Goal: Information Seeking & Learning: Learn about a topic

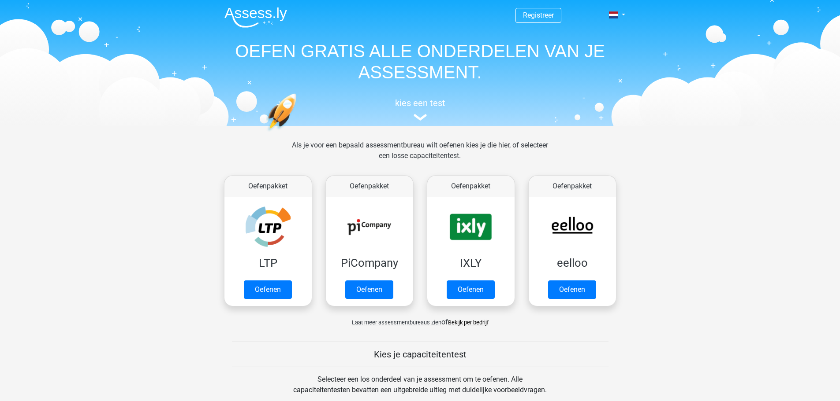
click at [474, 323] on link "Bekijk per bedrijf" at bounding box center [468, 323] width 41 height 7
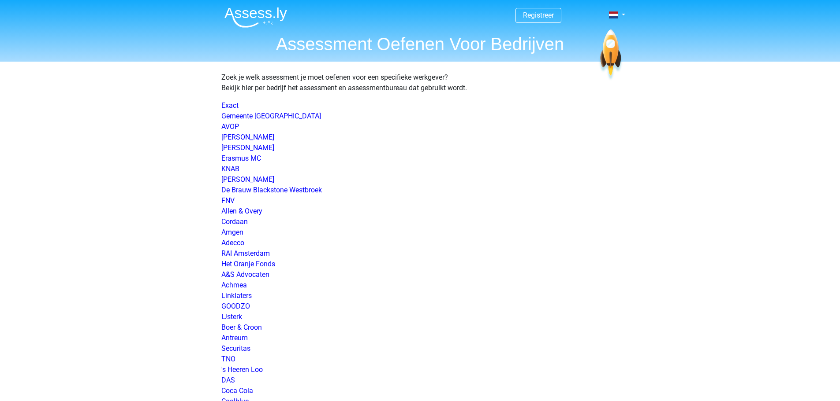
scroll to position [1323, 0]
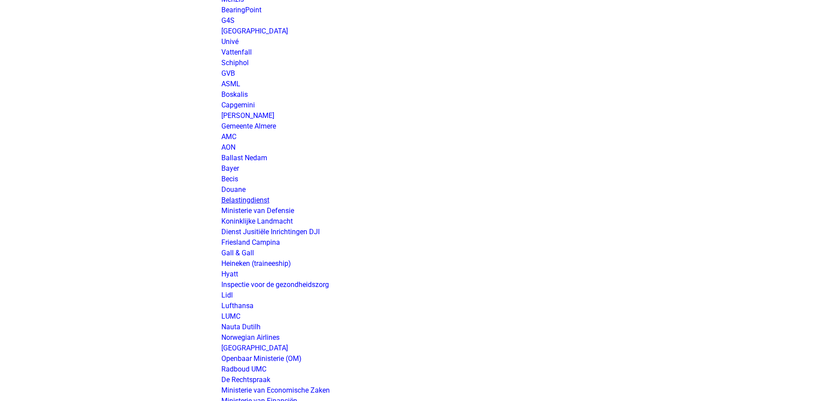
click at [255, 201] on link "Belastingdienst" at bounding box center [245, 200] width 48 height 8
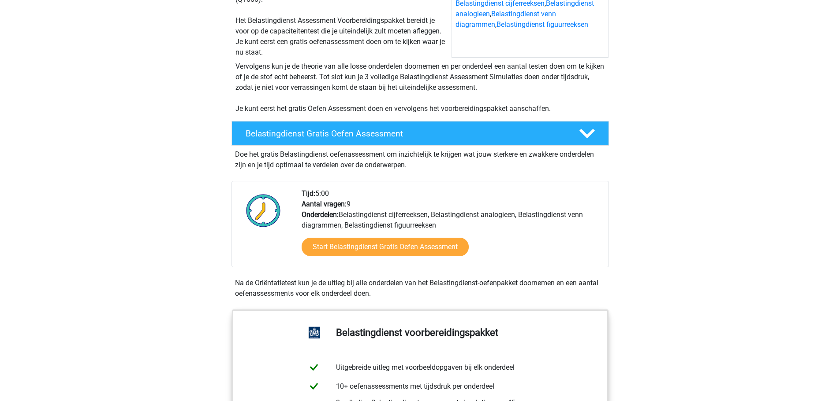
scroll to position [132, 0]
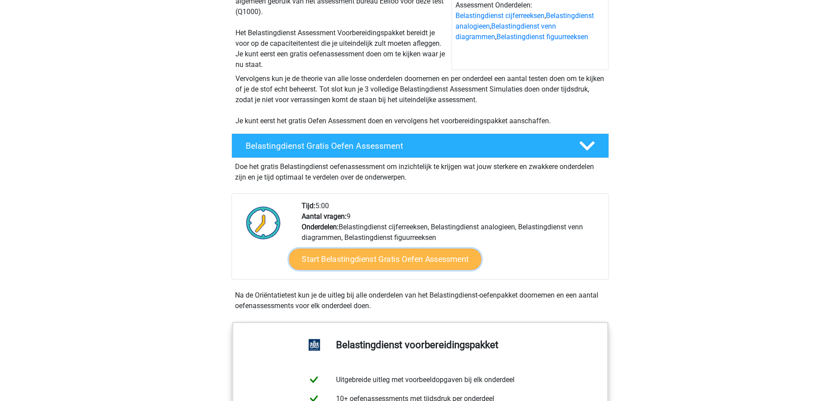
click at [394, 257] on link "Start Belastingdienst Gratis Oefen Assessment" at bounding box center [385, 259] width 192 height 21
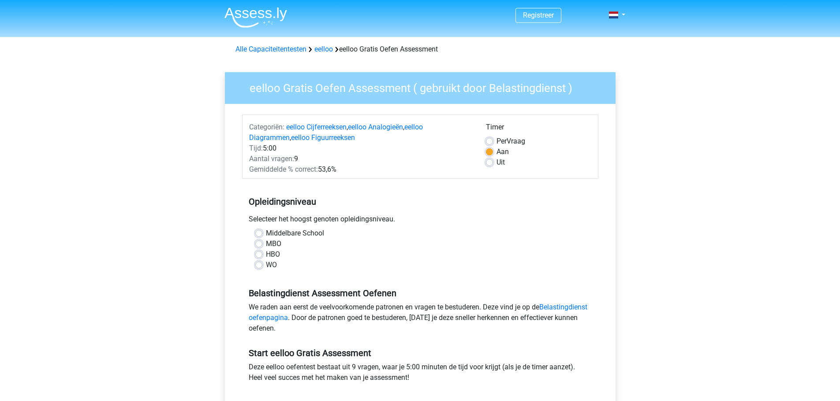
click at [266, 264] on label "WO" at bounding box center [271, 265] width 11 height 11
click at [260, 264] on input "WO" at bounding box center [258, 264] width 7 height 9
radio input "true"
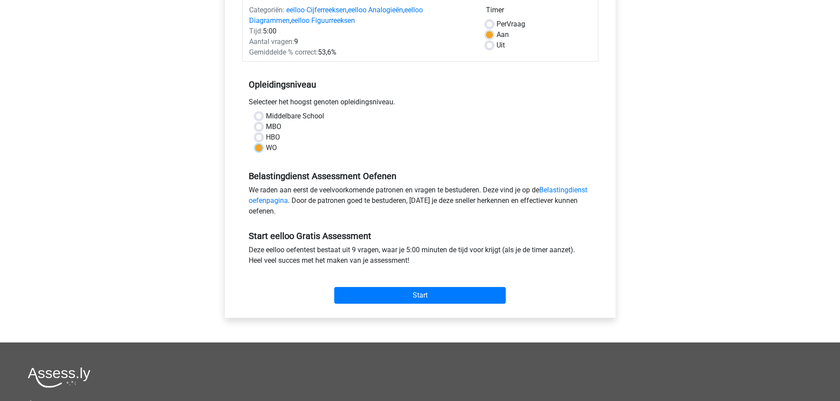
scroll to position [88, 0]
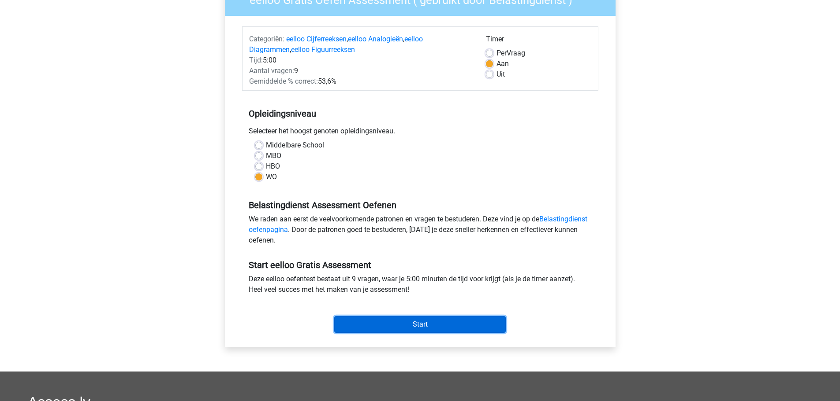
click at [418, 322] on input "Start" at bounding box center [419, 324] width 171 height 17
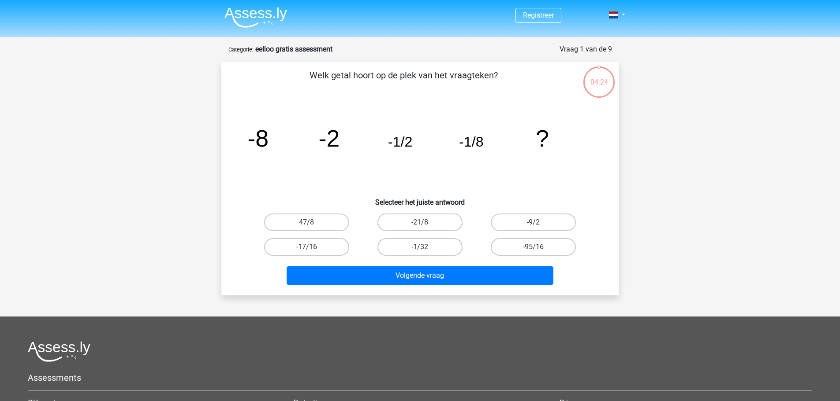
click at [433, 248] on label "-1/32" at bounding box center [419, 247] width 85 height 18
click at [425, 248] on input "-1/32" at bounding box center [423, 250] width 6 height 6
radio input "true"
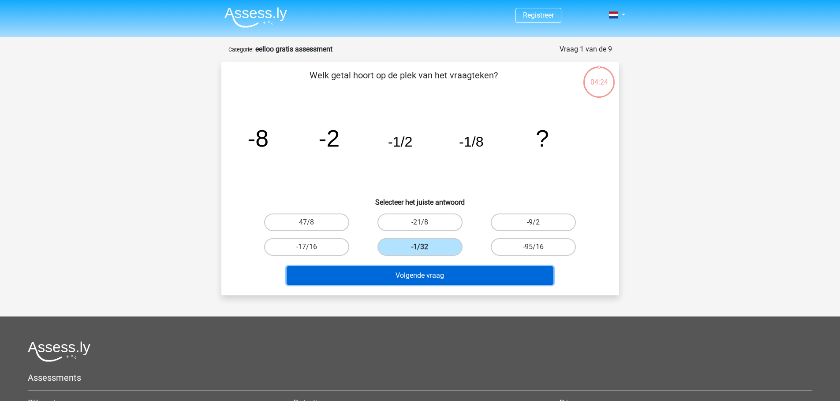
click at [436, 275] on button "Volgende vraag" at bounding box center [419, 276] width 267 height 19
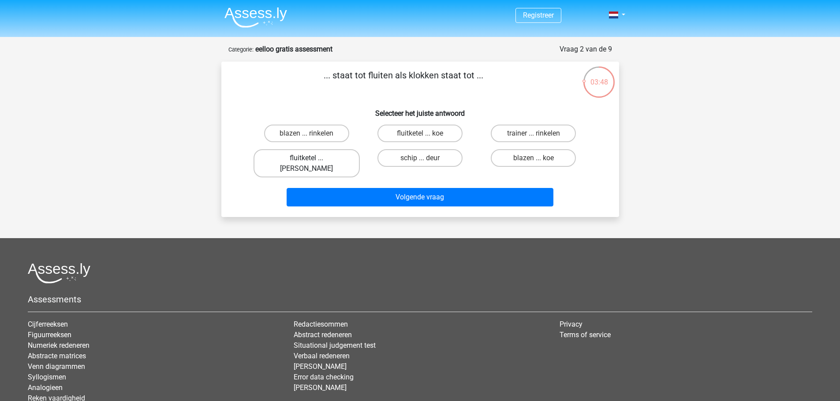
click at [306, 158] on label "fluitketel ... luiden" at bounding box center [306, 163] width 106 height 28
click at [306, 158] on input "fluitketel ... luiden" at bounding box center [309, 161] width 6 height 6
radio input "true"
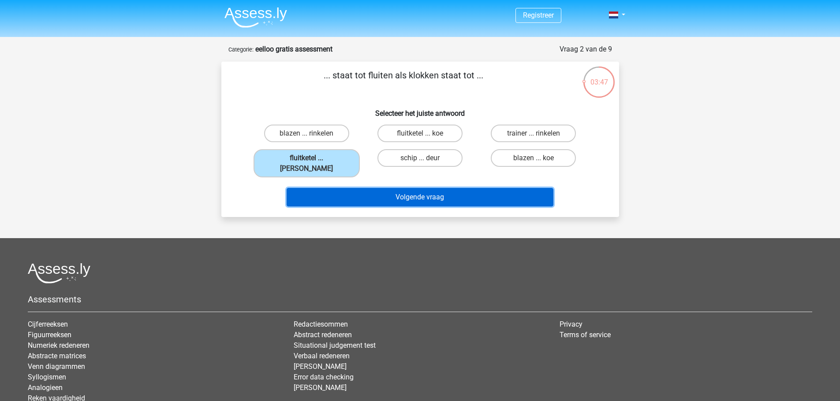
click at [443, 190] on button "Volgende vraag" at bounding box center [419, 197] width 267 height 19
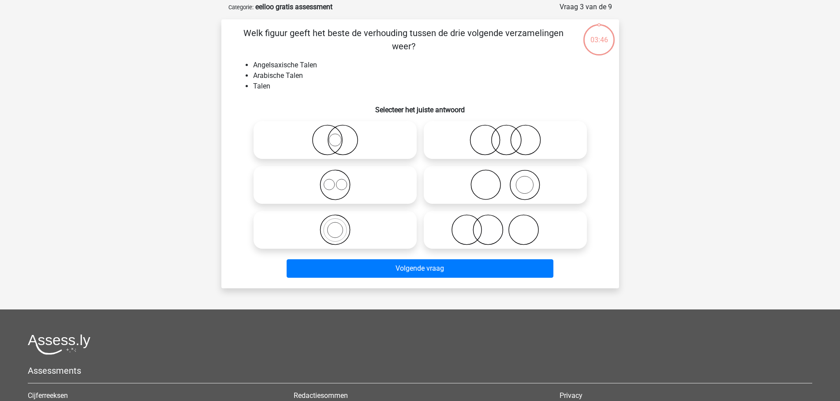
scroll to position [44, 0]
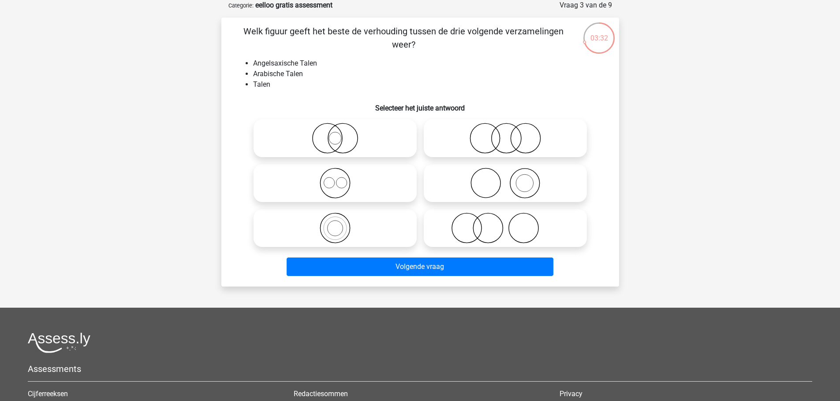
click at [336, 184] on icon at bounding box center [335, 183] width 156 height 31
click at [336, 179] on input "radio" at bounding box center [338, 176] width 6 height 6
radio input "true"
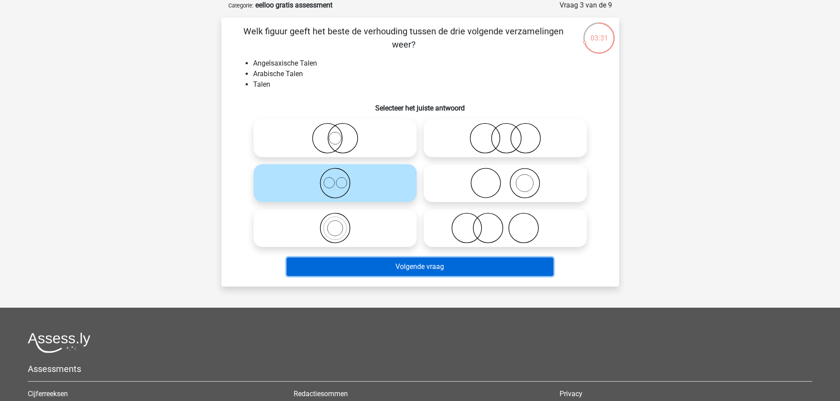
click at [457, 270] on button "Volgende vraag" at bounding box center [419, 267] width 267 height 19
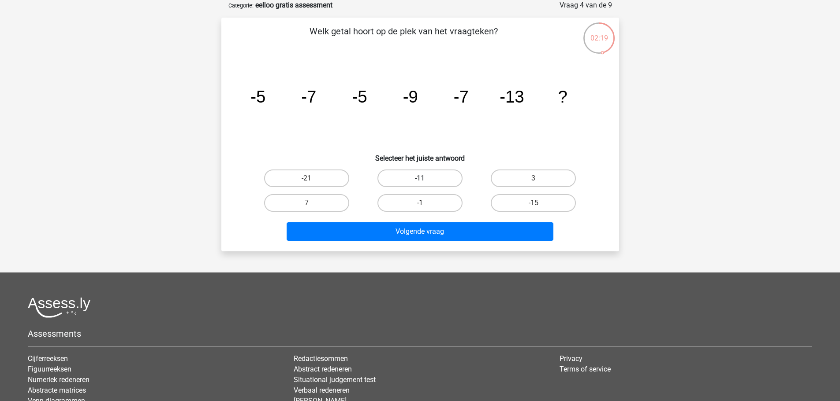
click at [426, 178] on label "-11" at bounding box center [419, 179] width 85 height 18
click at [425, 178] on input "-11" at bounding box center [423, 181] width 6 height 6
radio input "true"
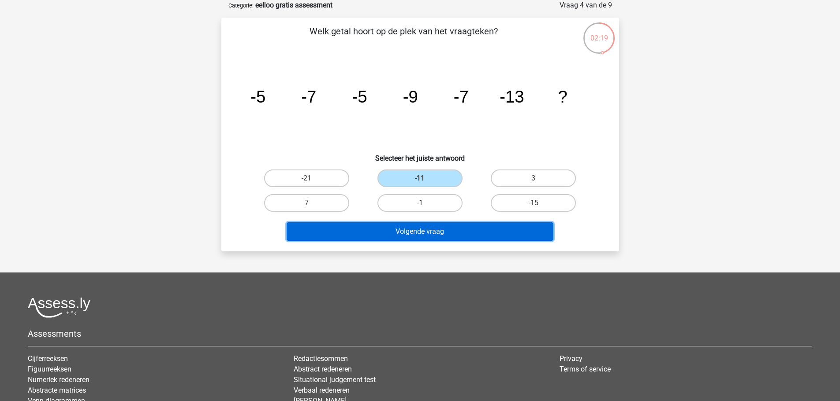
click at [444, 237] on button "Volgende vraag" at bounding box center [419, 232] width 267 height 19
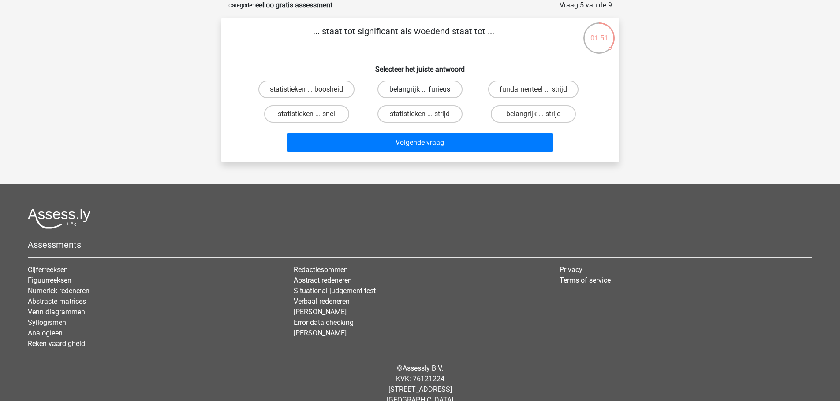
click at [408, 85] on label "belangrijk ... furieus" at bounding box center [419, 90] width 85 height 18
click at [420, 89] on input "belangrijk ... furieus" at bounding box center [423, 92] width 6 height 6
radio input "true"
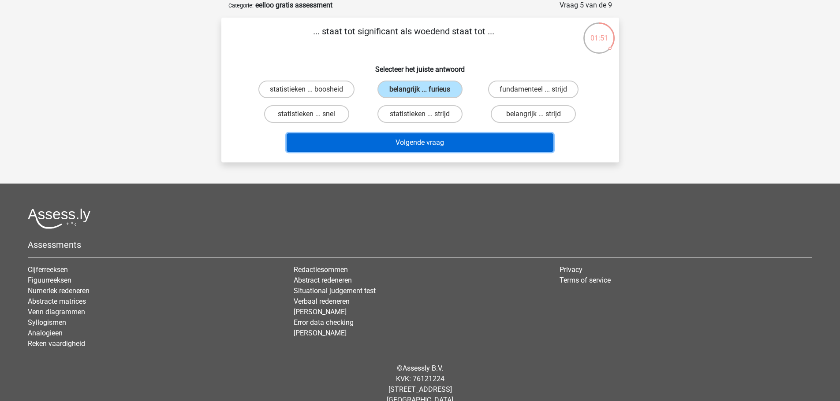
click at [427, 146] on button "Volgende vraag" at bounding box center [419, 143] width 267 height 19
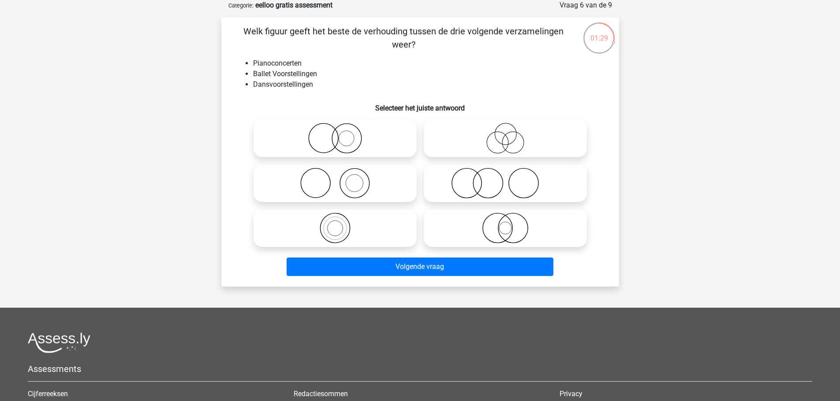
click at [507, 181] on icon at bounding box center [505, 183] width 156 height 31
click at [507, 179] on input "radio" at bounding box center [508, 176] width 6 height 6
radio input "true"
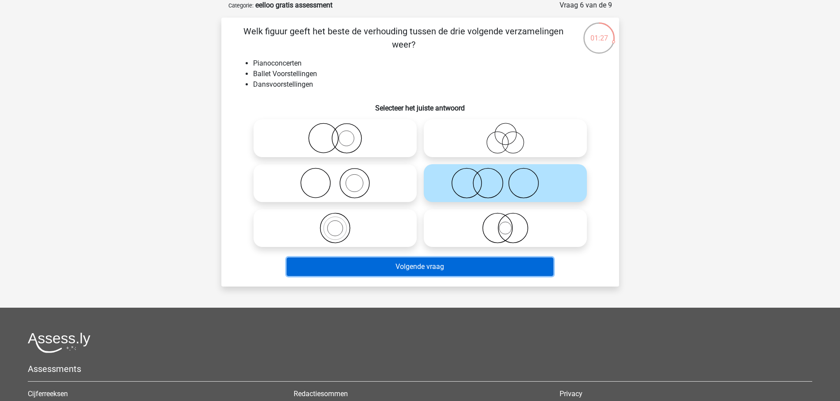
click at [463, 269] on button "Volgende vraag" at bounding box center [419, 267] width 267 height 19
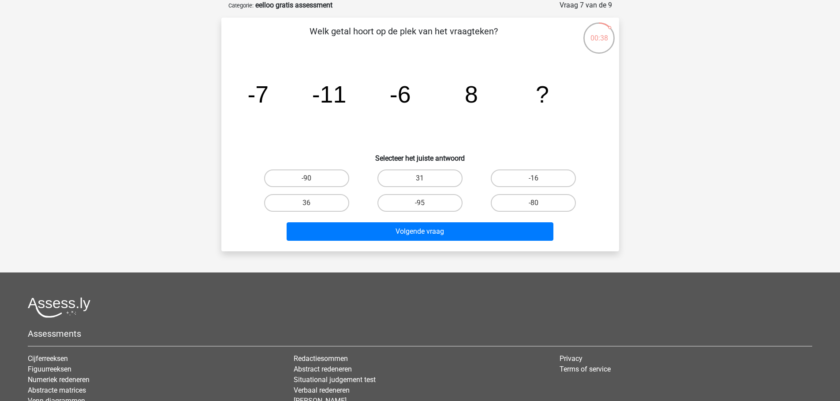
click at [421, 178] on input "31" at bounding box center [423, 181] width 6 height 6
radio input "true"
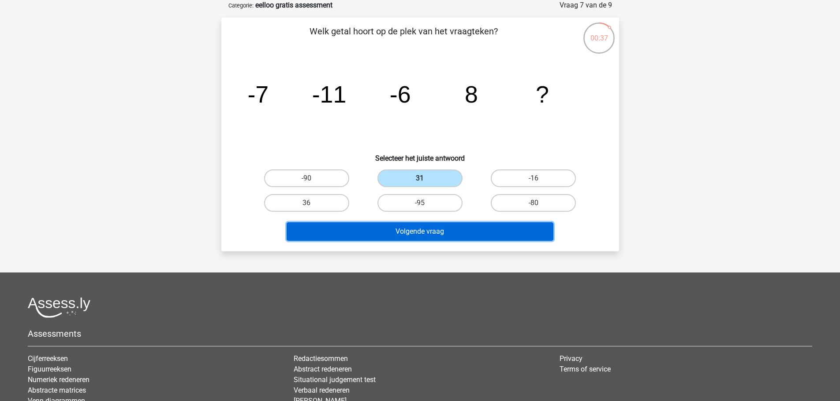
click at [444, 234] on button "Volgende vraag" at bounding box center [419, 232] width 267 height 19
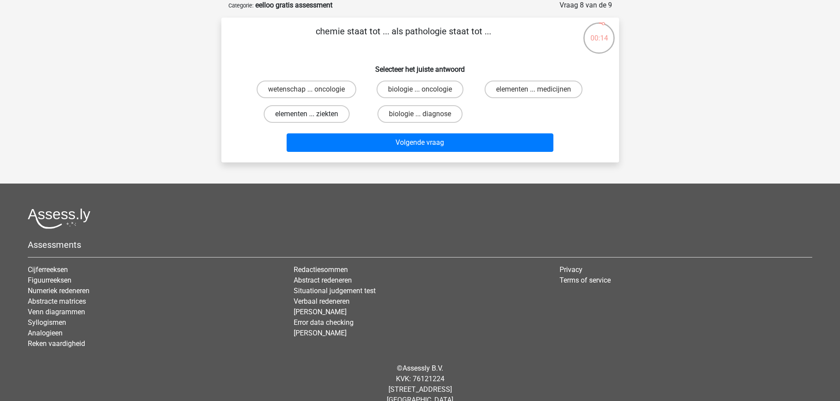
click at [316, 114] on label "elementen ... ziekten" at bounding box center [307, 114] width 86 height 18
click at [312, 114] on input "elementen ... ziekten" at bounding box center [309, 117] width 6 height 6
radio input "true"
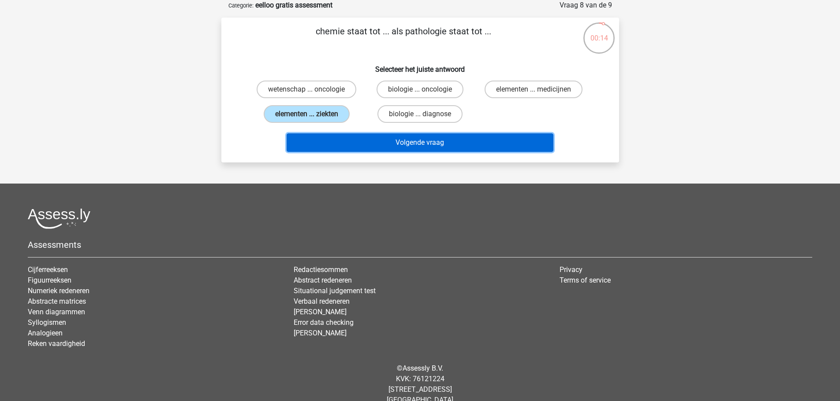
click at [402, 138] on button "Volgende vraag" at bounding box center [419, 143] width 267 height 19
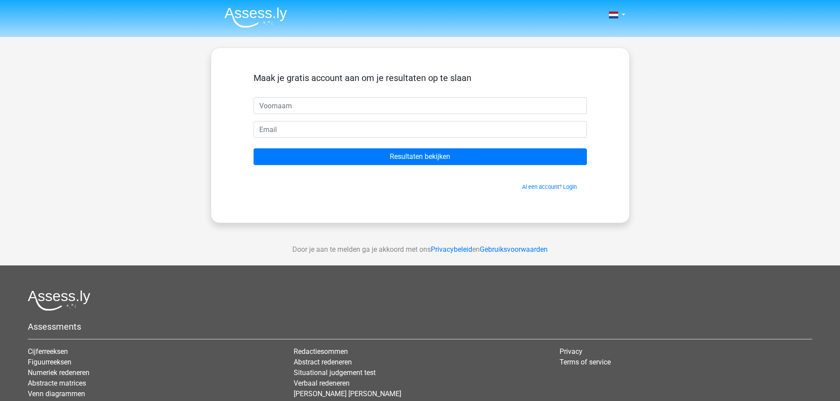
click at [365, 104] on input "text" at bounding box center [419, 105] width 333 height 17
type input "benno"
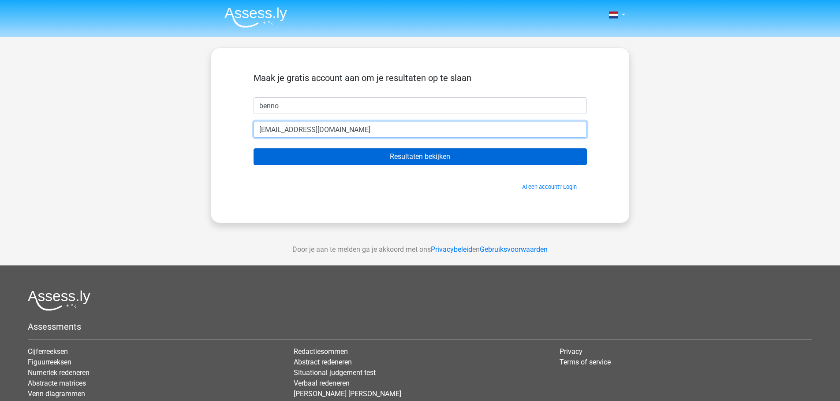
type input "[EMAIL_ADDRESS][DOMAIN_NAME]"
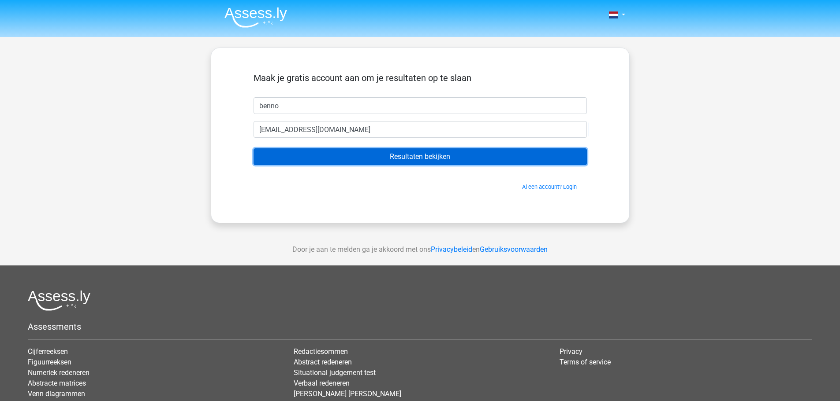
click at [414, 155] on input "Resultaten bekijken" at bounding box center [419, 157] width 333 height 17
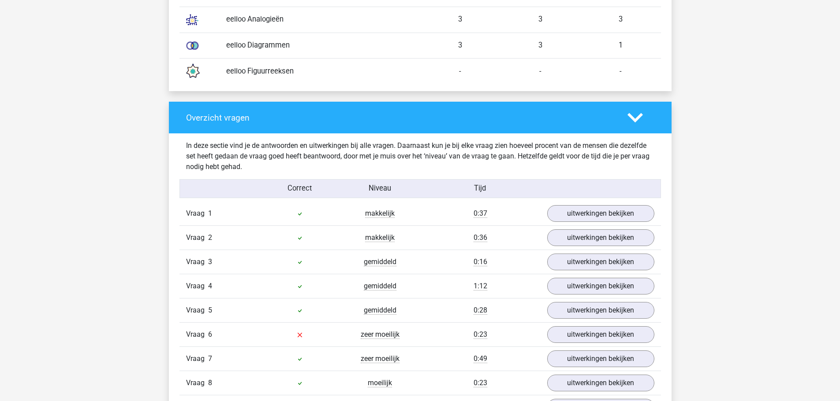
scroll to position [793, 0]
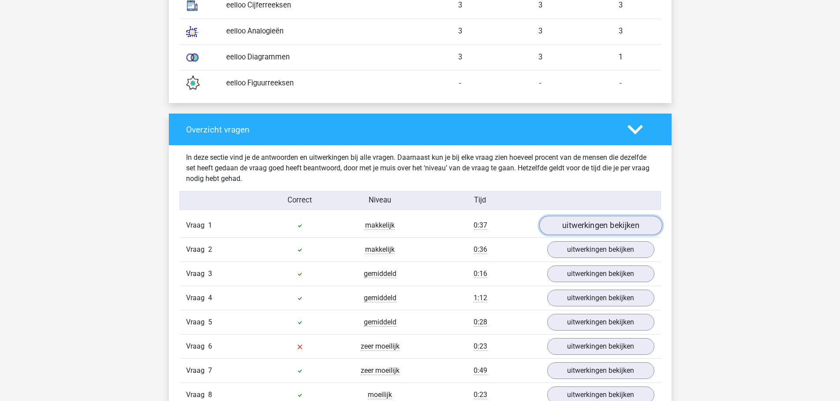
click at [598, 223] on link "uitwerkingen bekijken" at bounding box center [600, 225] width 123 height 19
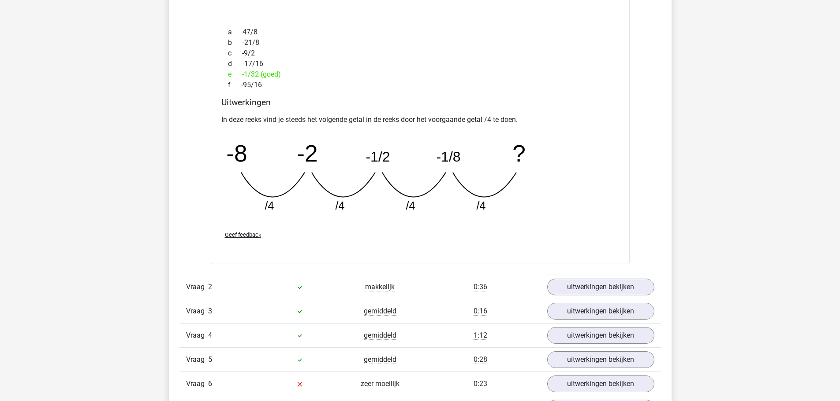
scroll to position [1190, 0]
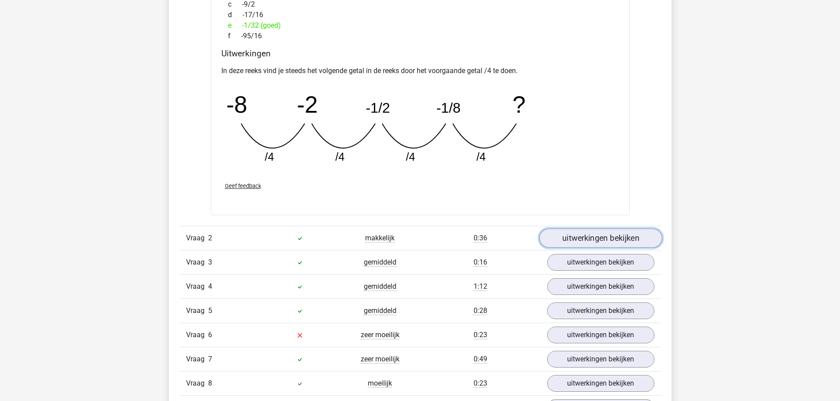
click at [613, 238] on link "uitwerkingen bekijken" at bounding box center [600, 238] width 123 height 19
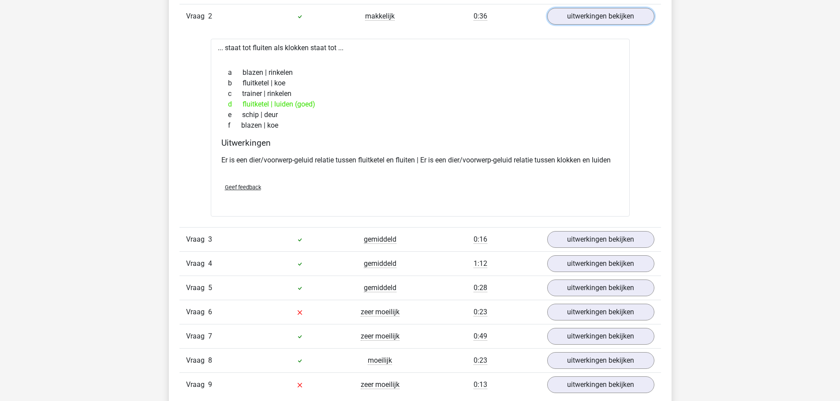
scroll to position [1278, 0]
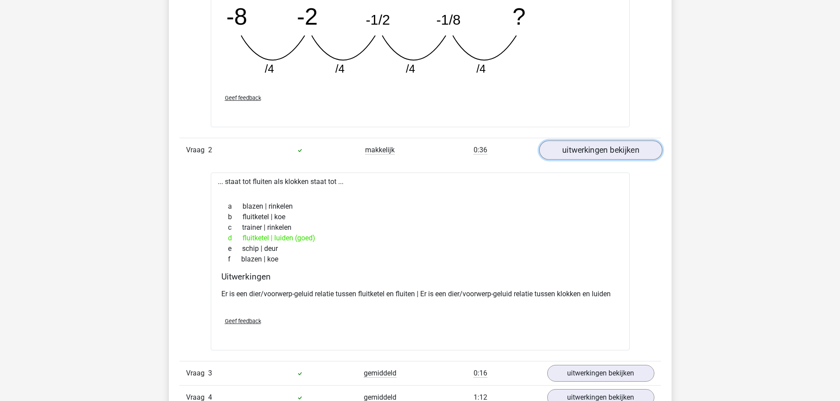
click at [582, 152] on link "uitwerkingen bekijken" at bounding box center [600, 150] width 123 height 19
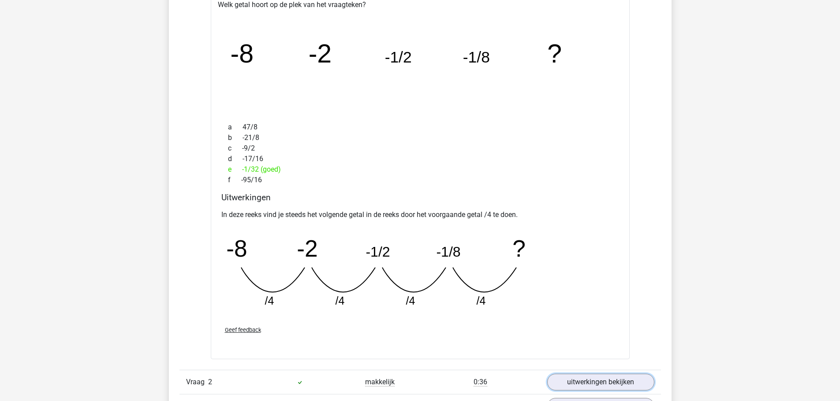
scroll to position [970, 0]
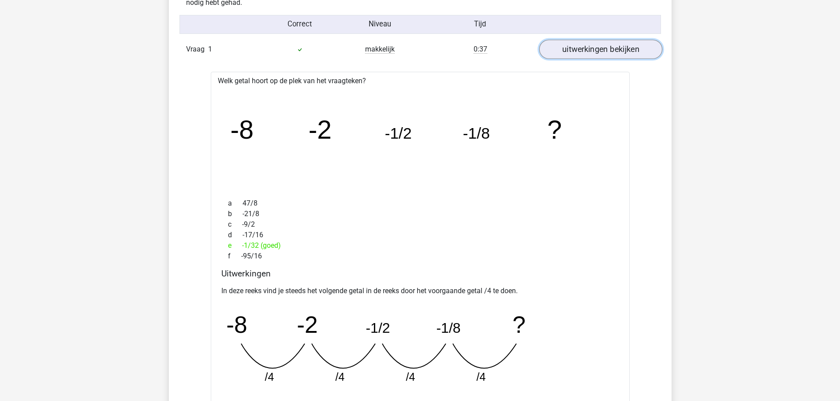
click at [620, 46] on link "uitwerkingen bekijken" at bounding box center [600, 49] width 123 height 19
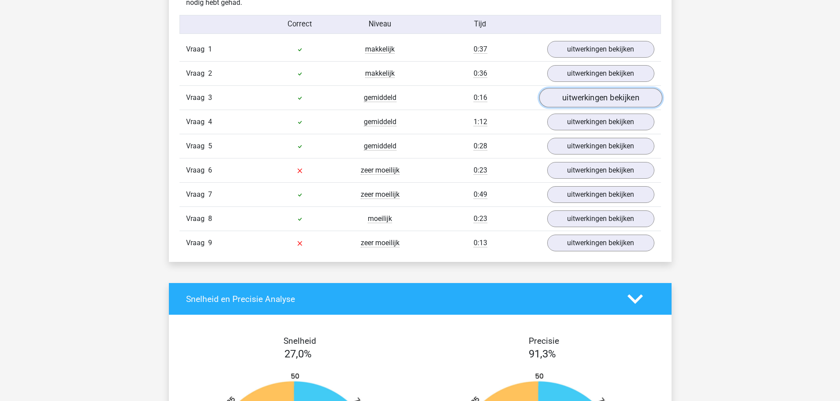
click at [592, 97] on link "uitwerkingen bekijken" at bounding box center [600, 97] width 123 height 19
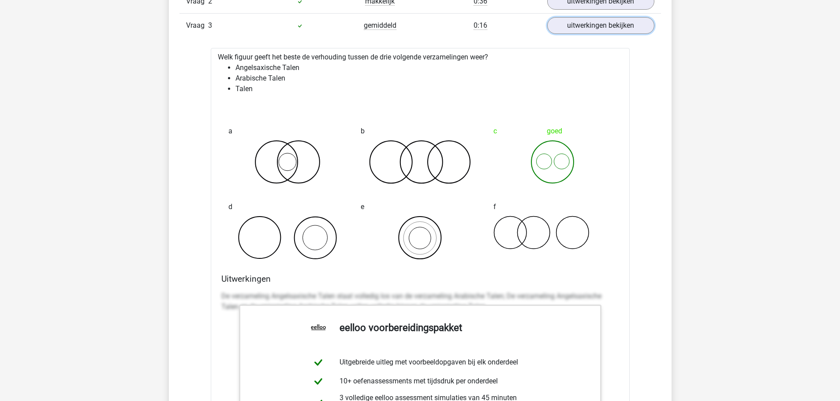
scroll to position [925, 0]
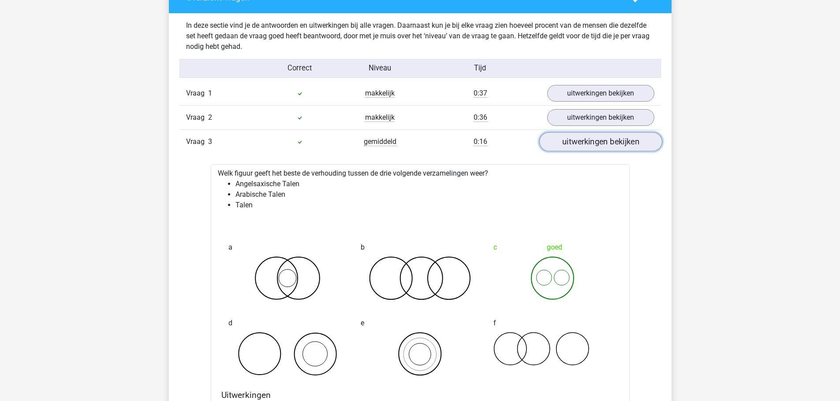
click at [602, 143] on link "uitwerkingen bekijken" at bounding box center [600, 141] width 123 height 19
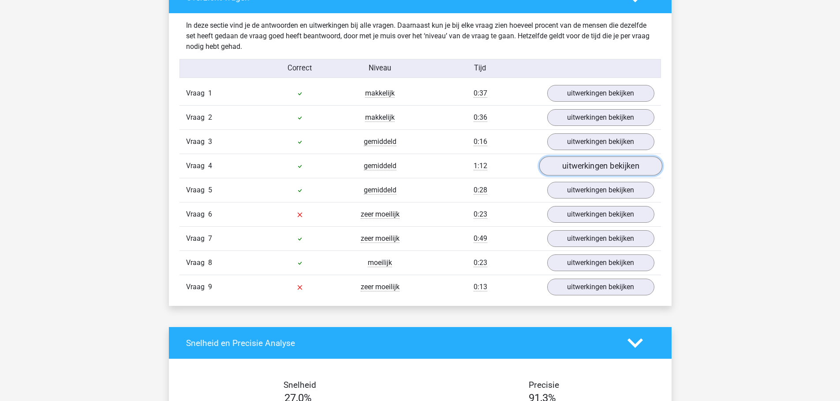
click at [591, 168] on link "uitwerkingen bekijken" at bounding box center [600, 165] width 123 height 19
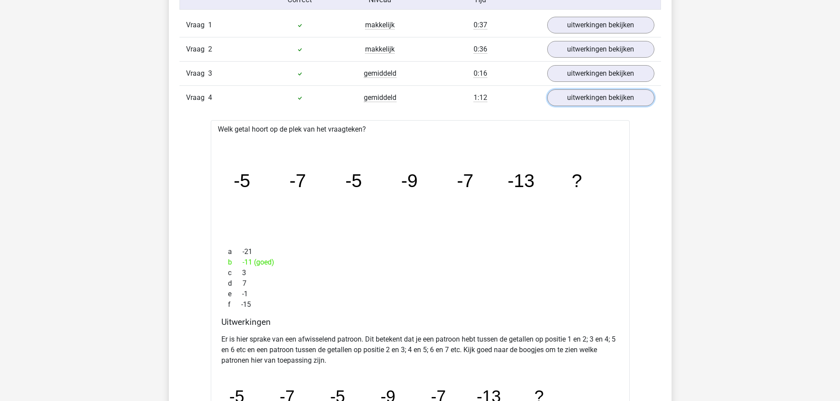
scroll to position [970, 0]
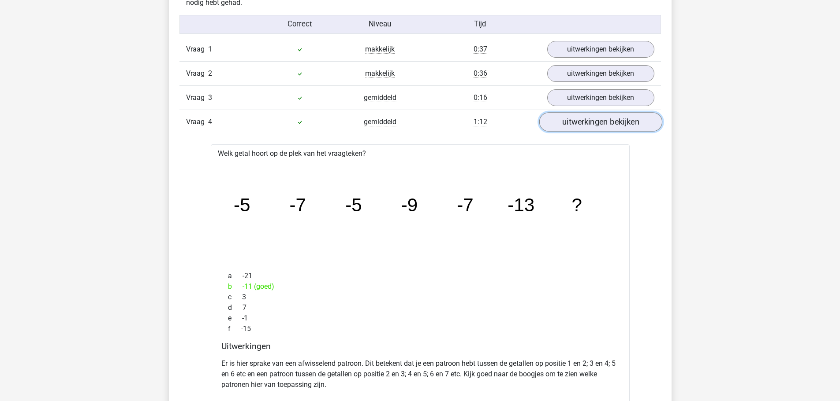
click at [611, 122] on link "uitwerkingen bekijken" at bounding box center [600, 121] width 123 height 19
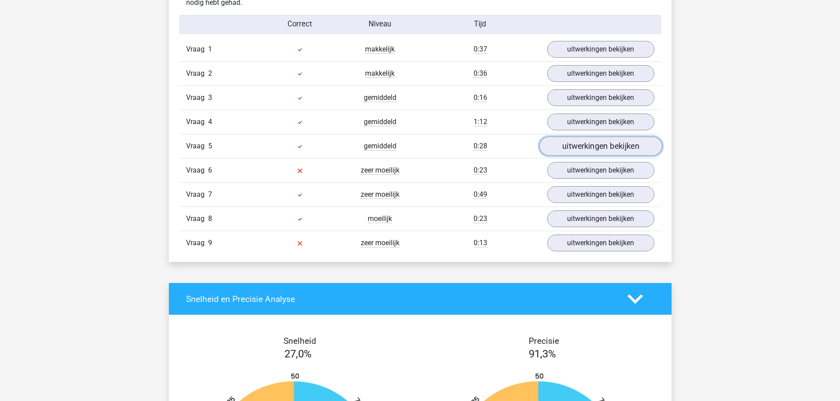
click at [596, 144] on link "uitwerkingen bekijken" at bounding box center [600, 146] width 123 height 19
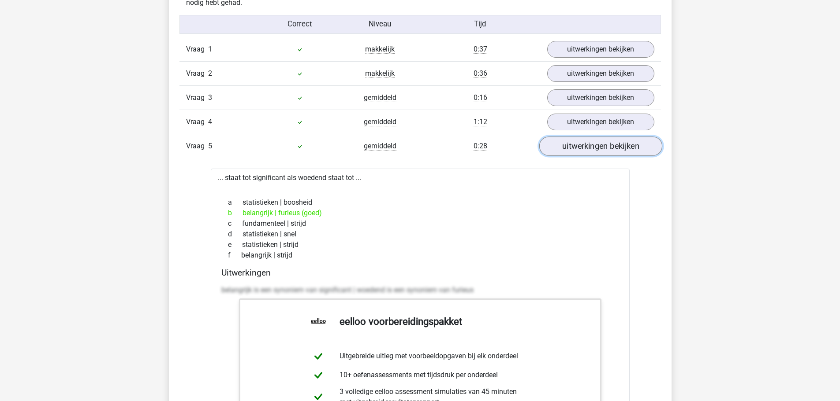
click at [593, 145] on link "uitwerkingen bekijken" at bounding box center [600, 146] width 123 height 19
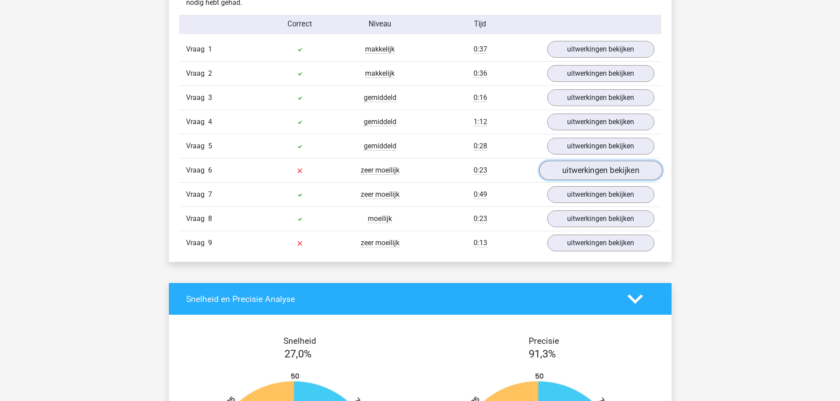
click at [605, 171] on link "uitwerkingen bekijken" at bounding box center [600, 170] width 123 height 19
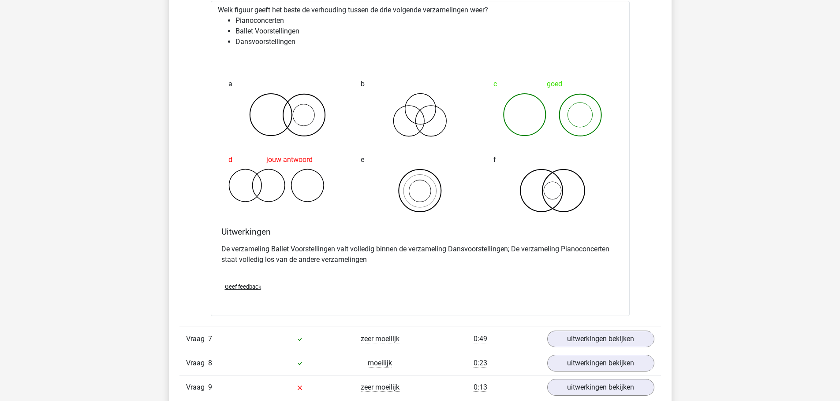
scroll to position [1058, 0]
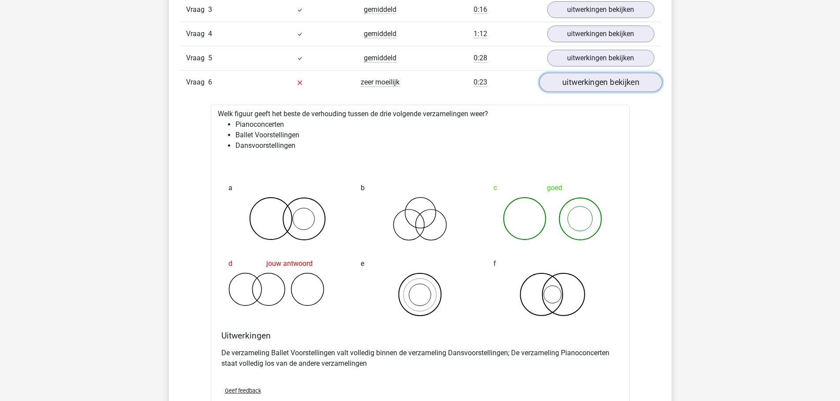
click at [591, 84] on link "uitwerkingen bekijken" at bounding box center [600, 82] width 123 height 19
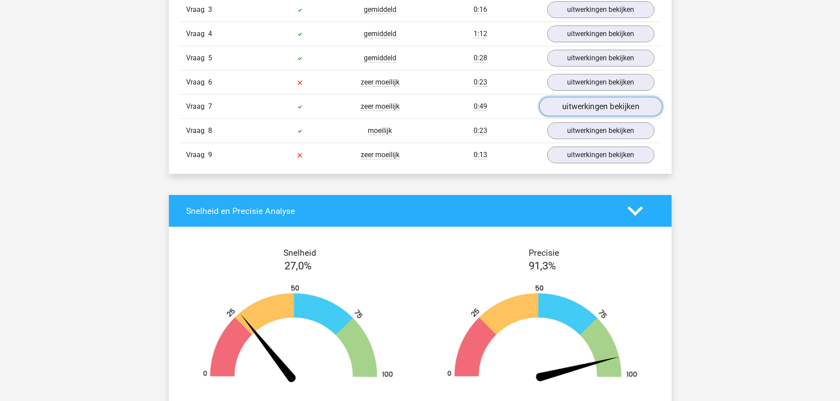
click at [591, 110] on link "uitwerkingen bekijken" at bounding box center [600, 106] width 123 height 19
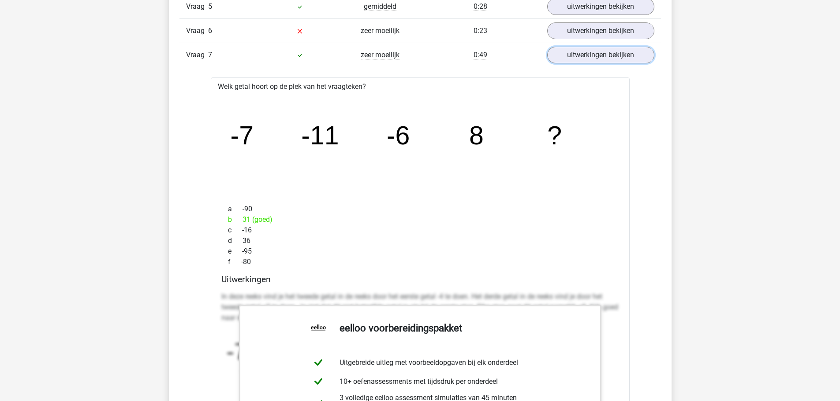
scroll to position [1102, 0]
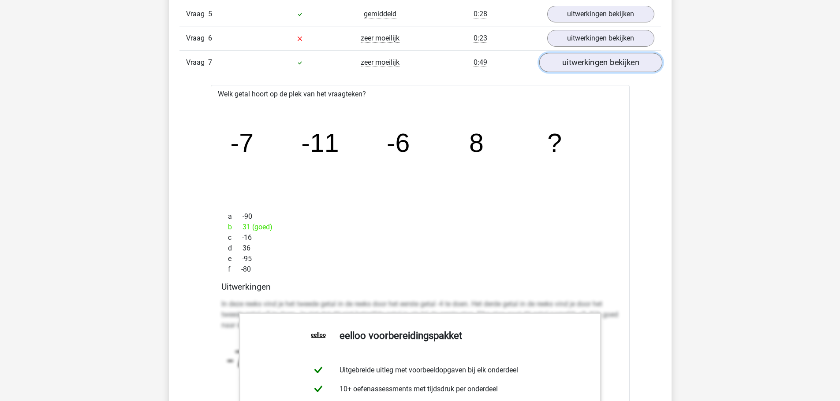
click at [590, 64] on link "uitwerkingen bekijken" at bounding box center [600, 62] width 123 height 19
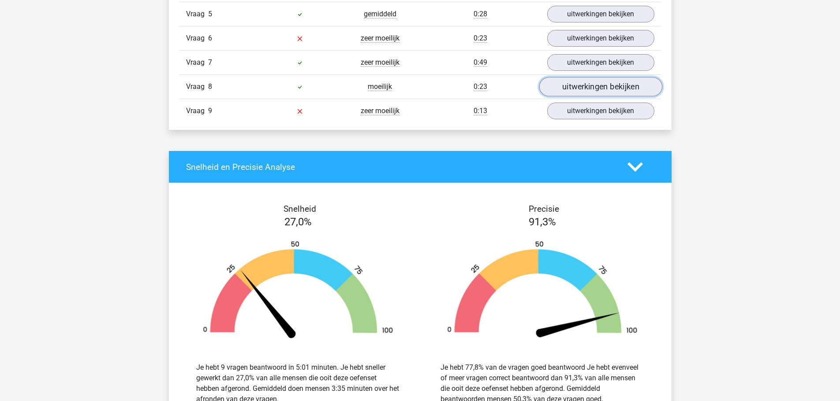
click at [617, 83] on link "uitwerkingen bekijken" at bounding box center [600, 86] width 123 height 19
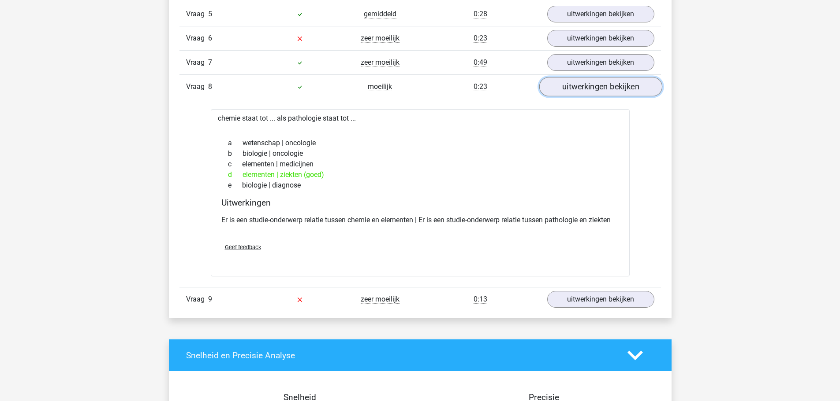
click at [577, 88] on link "uitwerkingen bekijken" at bounding box center [600, 86] width 123 height 19
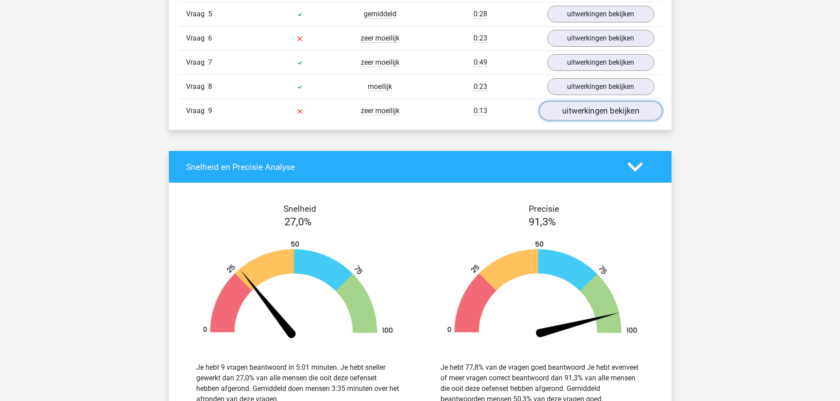
click at [614, 110] on link "uitwerkingen bekijken" at bounding box center [600, 110] width 123 height 19
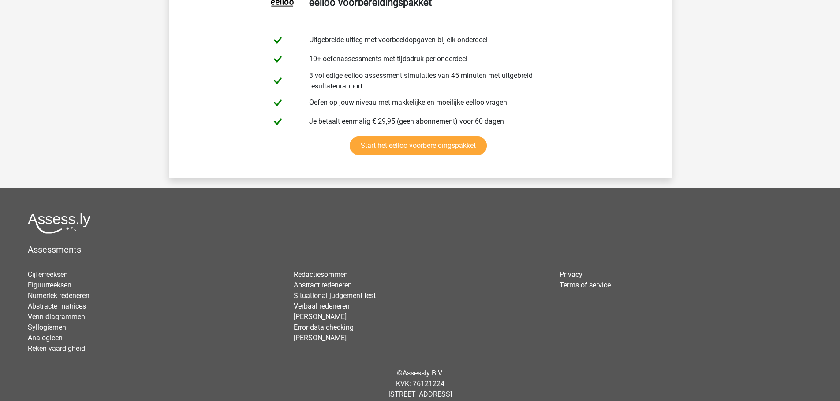
scroll to position [2356, 0]
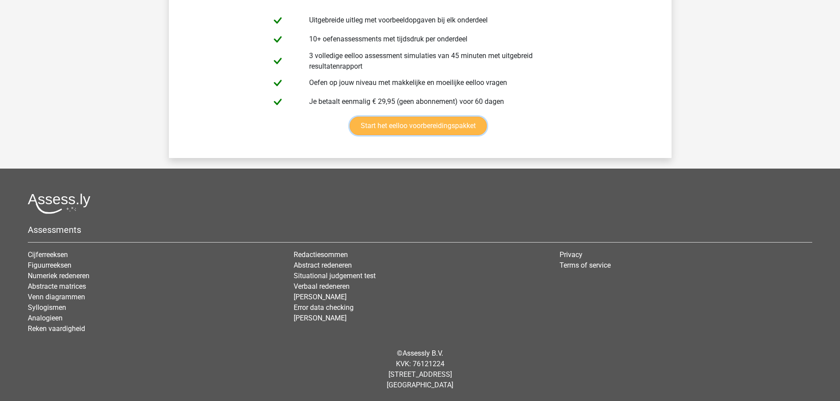
click at [430, 128] on link "Start het eelloo voorbereidingspakket" at bounding box center [417, 126] width 137 height 19
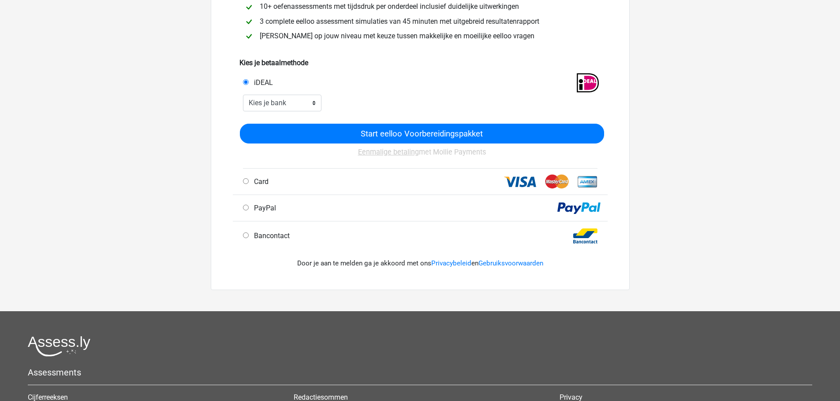
scroll to position [176, 0]
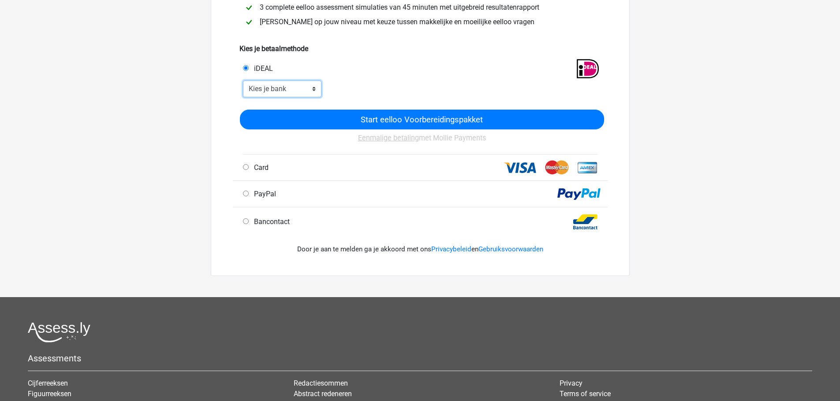
click at [302, 85] on select "Kies je bank ABN AMRO ING Rabobank ASN Bank bunq Knab N26 NN Regiobank Revolut …" at bounding box center [282, 89] width 79 height 17
select select "ideal_[SWIFT_CODE]"
click at [243, 81] on select "Kies je bank ABN AMRO ING Rabobank ASN Bank bunq Knab N26 NN Regiobank Revolut …" at bounding box center [282, 89] width 79 height 17
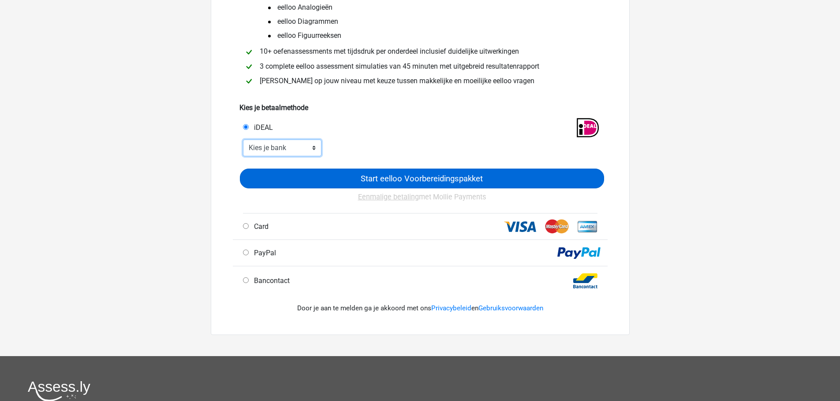
scroll to position [132, 0]
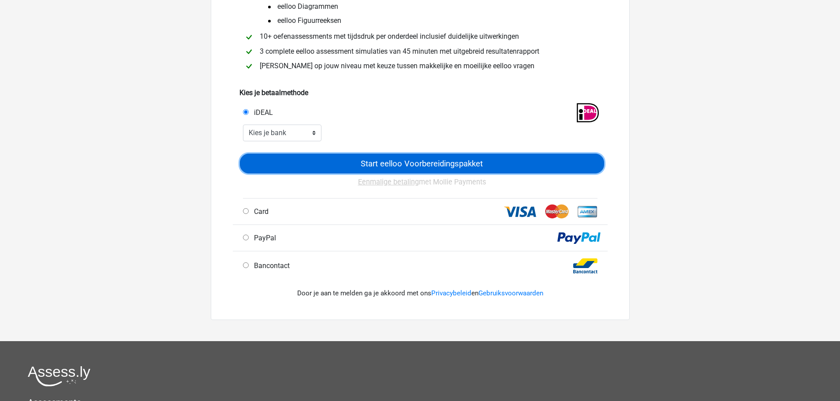
click at [416, 160] on input "Start eelloo Voorbereidingspakket" at bounding box center [422, 164] width 364 height 20
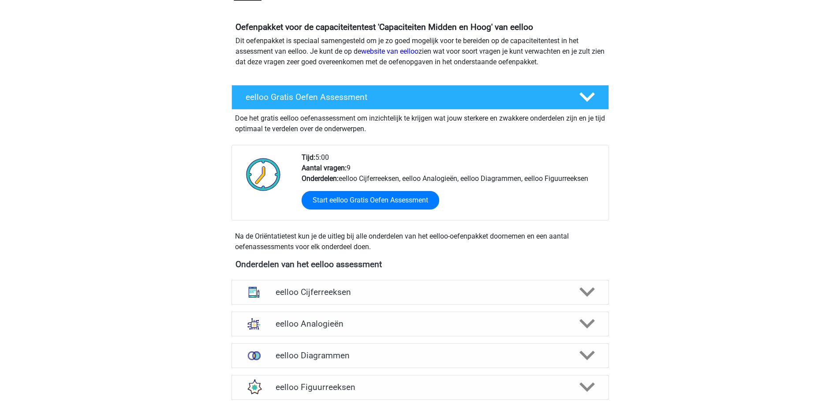
scroll to position [264, 0]
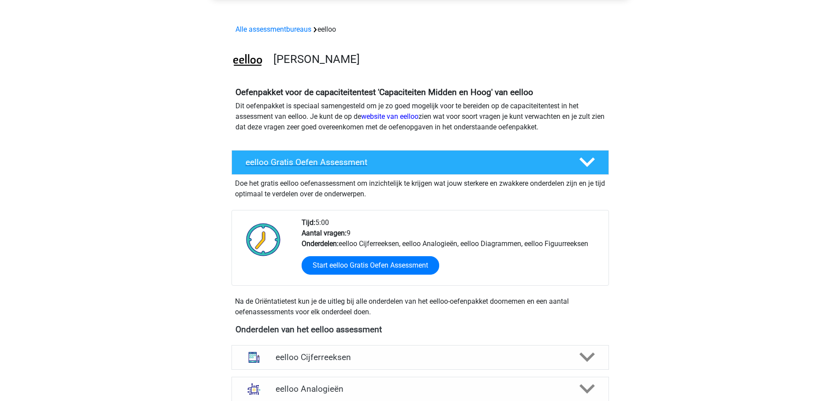
click at [590, 157] on icon at bounding box center [586, 162] width 15 height 15
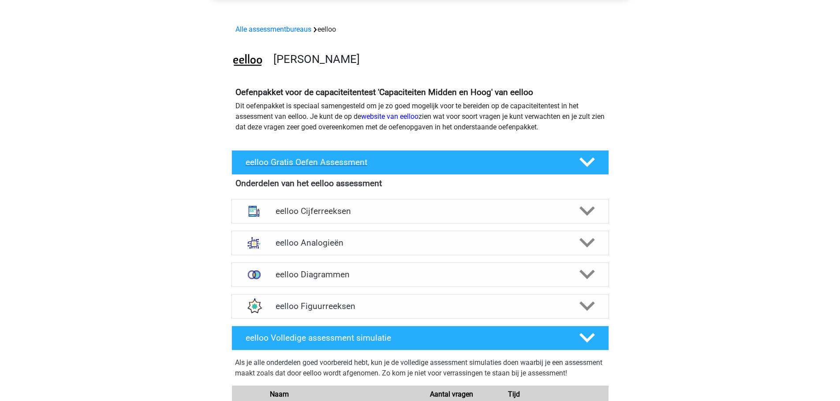
click at [457, 160] on h4 "eelloo Gratis Oefen Assessment" at bounding box center [404, 162] width 319 height 10
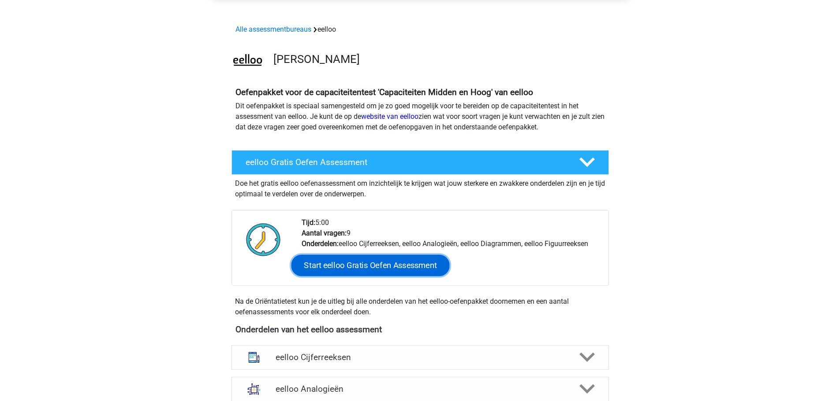
click at [392, 266] on link "Start eelloo Gratis Oefen Assessment" at bounding box center [370, 265] width 158 height 21
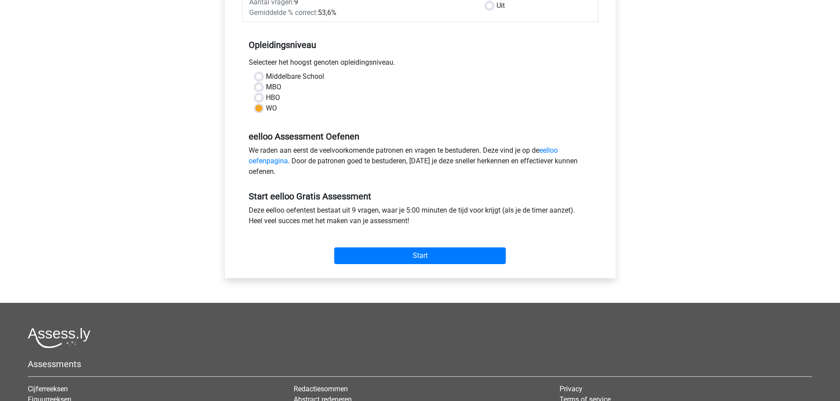
scroll to position [264, 0]
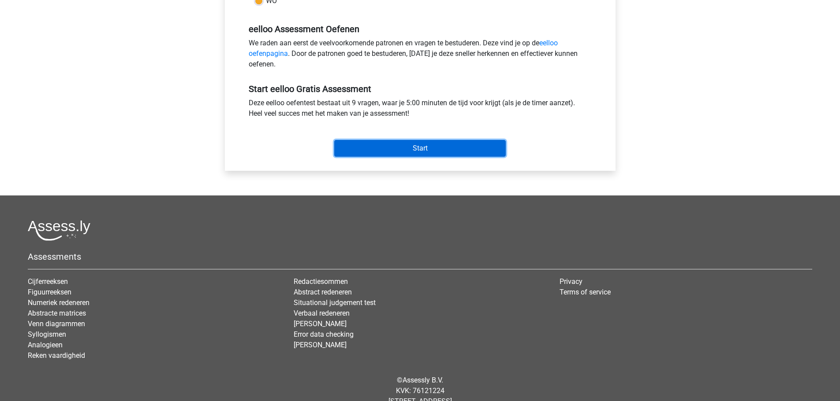
click at [444, 147] on input "Start" at bounding box center [419, 148] width 171 height 17
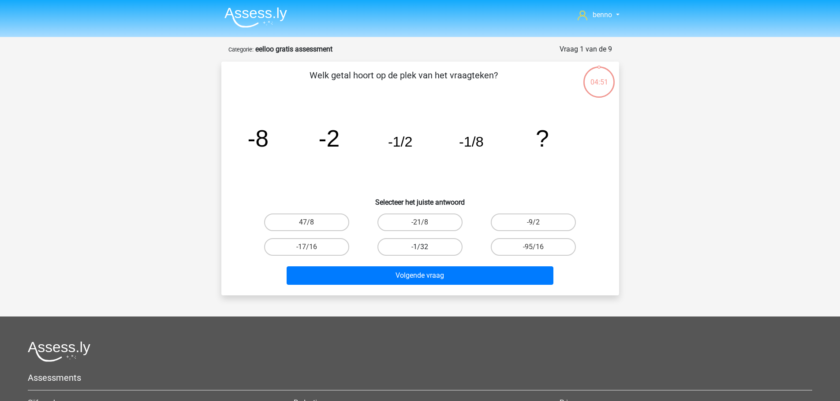
click at [418, 248] on label "-1/32" at bounding box center [419, 247] width 85 height 18
click at [420, 248] on input "-1/32" at bounding box center [423, 250] width 6 height 6
radio input "true"
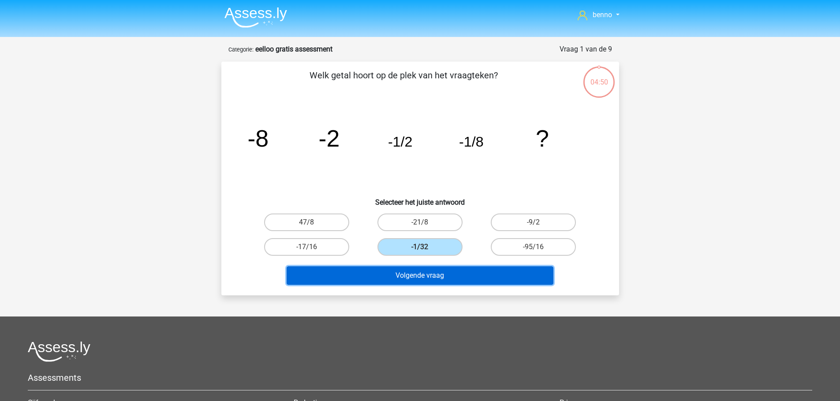
click at [427, 278] on button "Volgende vraag" at bounding box center [419, 276] width 267 height 19
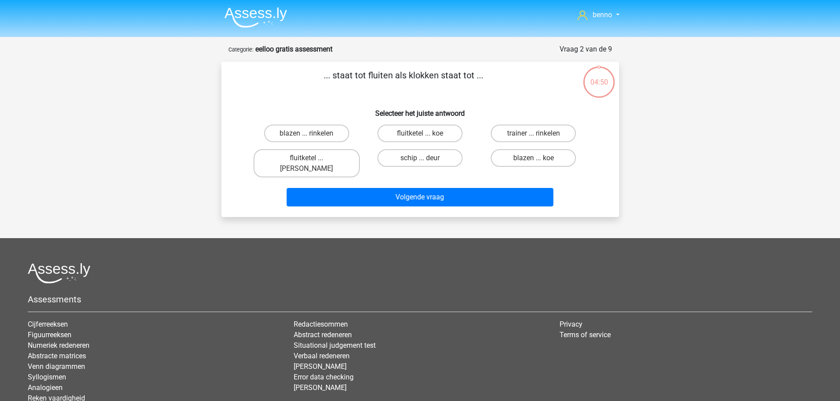
scroll to position [44, 0]
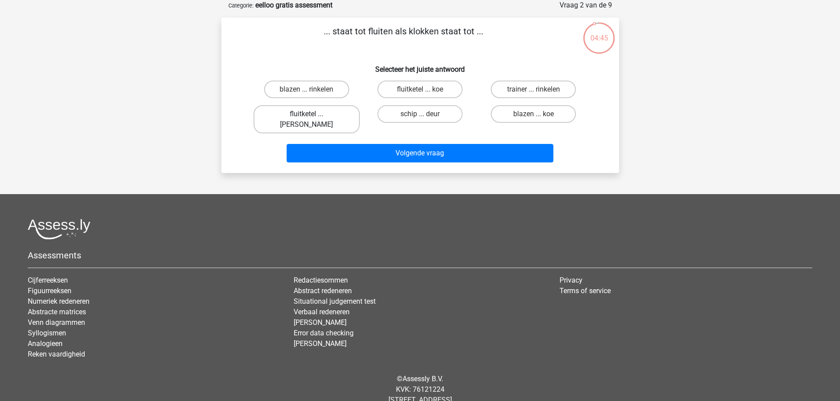
click at [297, 113] on label "fluitketel ... [PERSON_NAME]" at bounding box center [306, 119] width 106 height 28
click at [306, 114] on input "fluitketel ... [PERSON_NAME]" at bounding box center [309, 117] width 6 height 6
radio input "true"
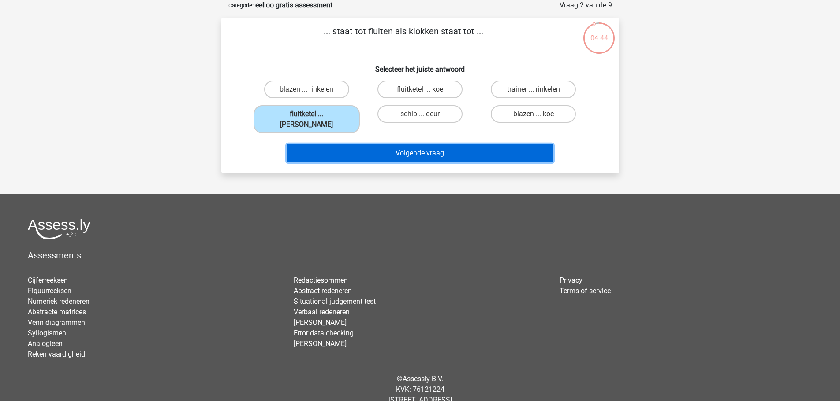
click at [415, 144] on button "Volgende vraag" at bounding box center [419, 153] width 267 height 19
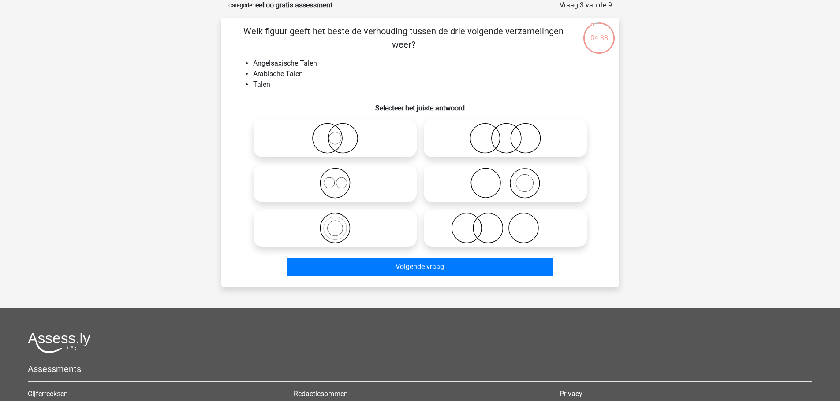
click at [330, 178] on icon at bounding box center [335, 183] width 156 height 31
click at [335, 178] on input "radio" at bounding box center [338, 176] width 6 height 6
radio input "true"
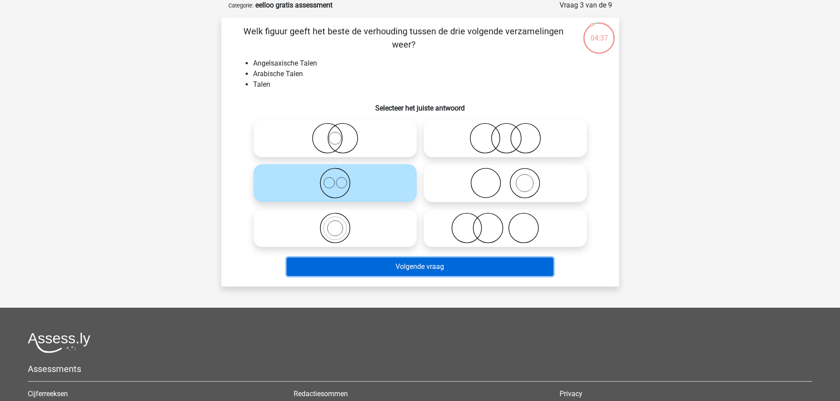
click at [430, 274] on button "Volgende vraag" at bounding box center [419, 267] width 267 height 19
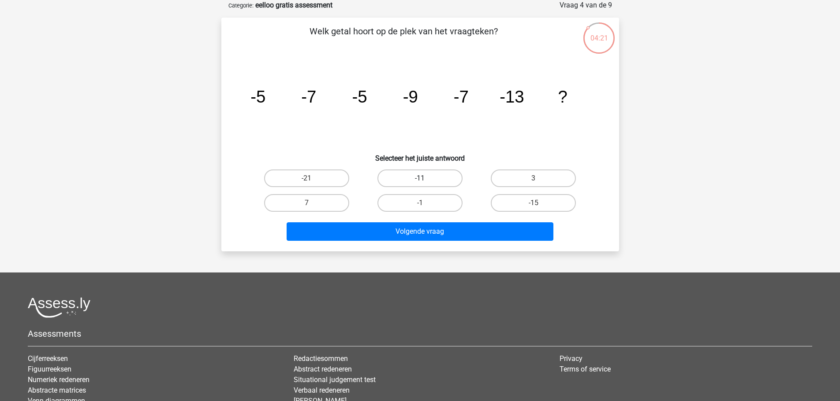
click at [413, 178] on label "-11" at bounding box center [419, 179] width 85 height 18
click at [420, 178] on input "-11" at bounding box center [423, 181] width 6 height 6
radio input "true"
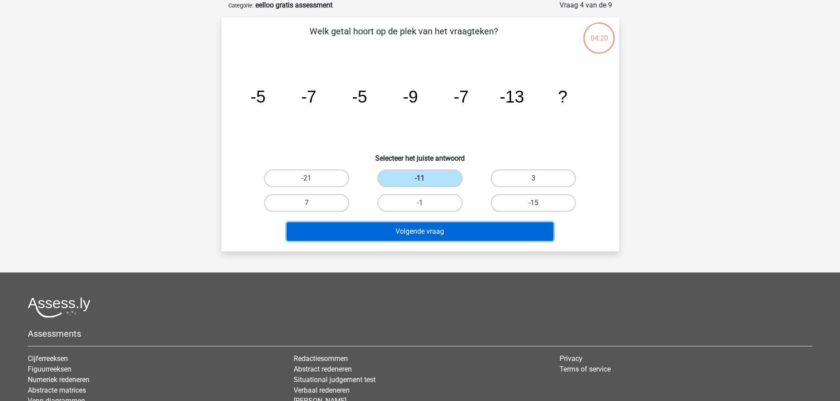
click at [469, 231] on button "Volgende vraag" at bounding box center [419, 232] width 267 height 19
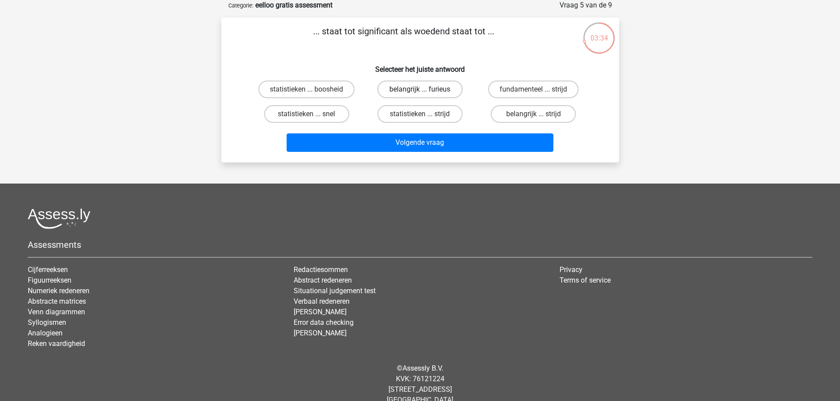
click at [426, 89] on label "belangrijk ... furieus" at bounding box center [419, 90] width 85 height 18
click at [425, 89] on input "belangrijk ... furieus" at bounding box center [423, 92] width 6 height 6
radio input "true"
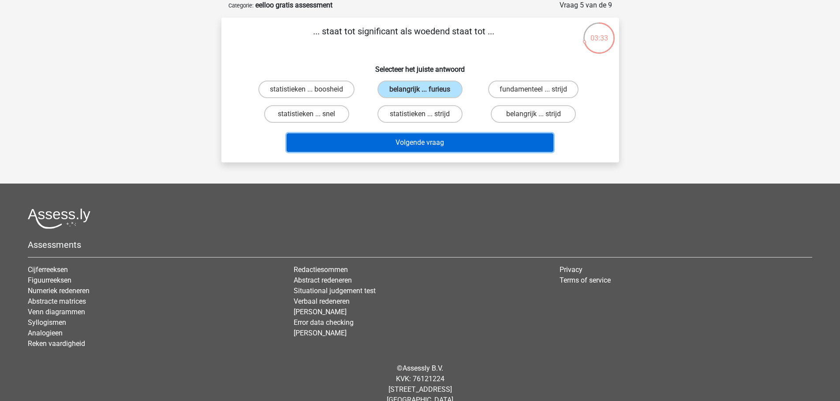
click at [443, 143] on button "Volgende vraag" at bounding box center [419, 143] width 267 height 19
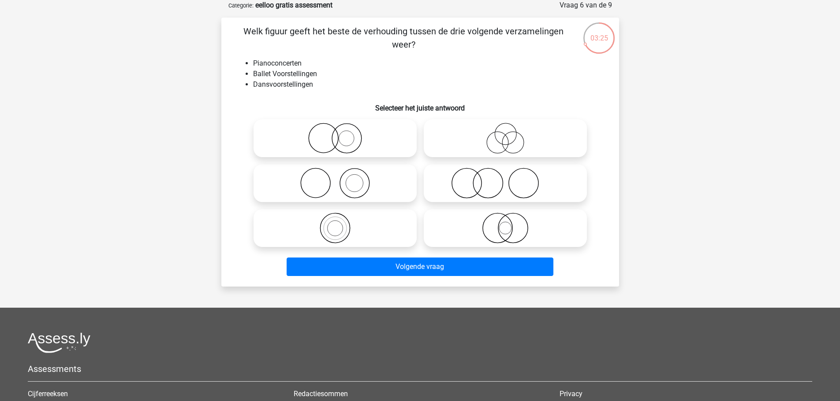
click at [354, 182] on icon at bounding box center [335, 183] width 156 height 31
click at [341, 179] on input "radio" at bounding box center [338, 176] width 6 height 6
radio input "true"
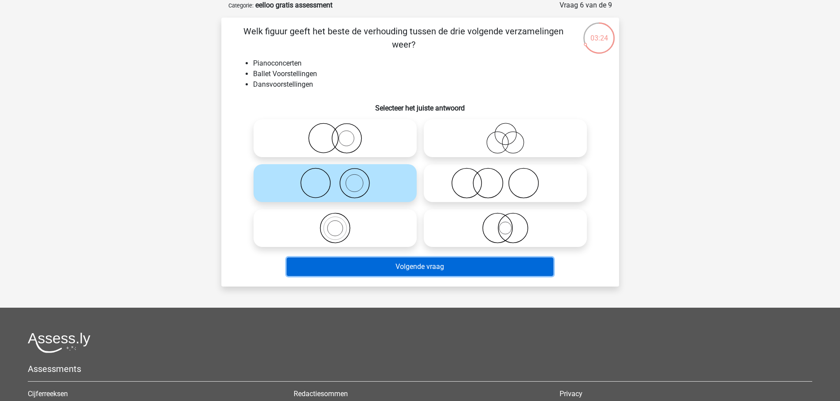
click at [435, 267] on button "Volgende vraag" at bounding box center [419, 267] width 267 height 19
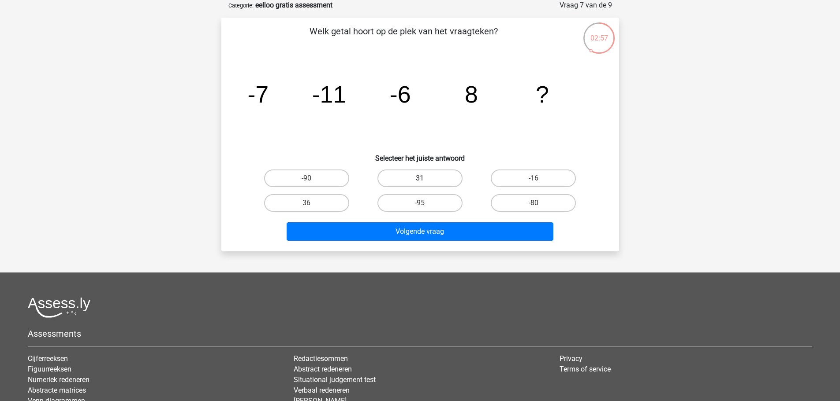
click at [421, 177] on label "31" at bounding box center [419, 179] width 85 height 18
click at [421, 178] on input "31" at bounding box center [423, 181] width 6 height 6
radio input "true"
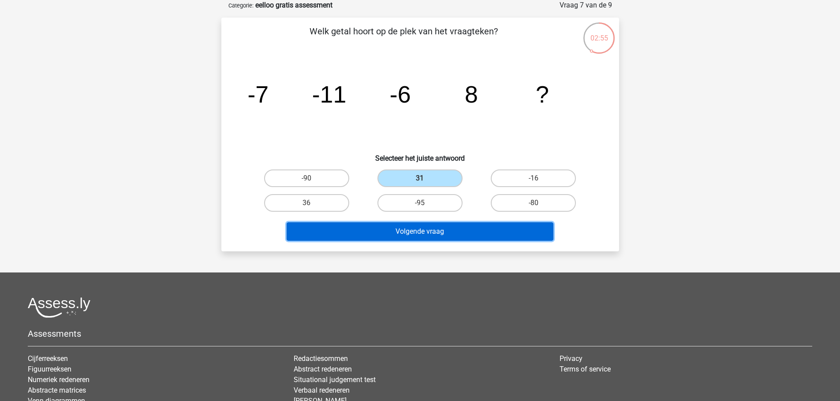
click at [439, 228] on button "Volgende vraag" at bounding box center [419, 232] width 267 height 19
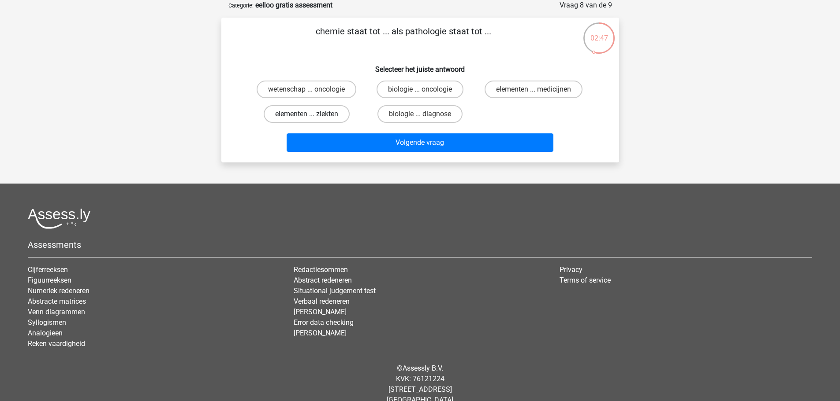
click at [312, 114] on label "elementen ... ziekten" at bounding box center [307, 114] width 86 height 18
click at [312, 114] on input "elementen ... ziekten" at bounding box center [309, 117] width 6 height 6
radio input "true"
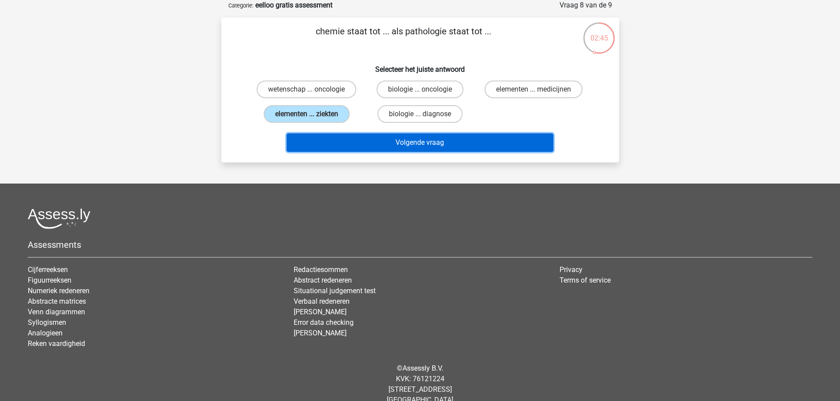
click at [428, 142] on button "Volgende vraag" at bounding box center [419, 143] width 267 height 19
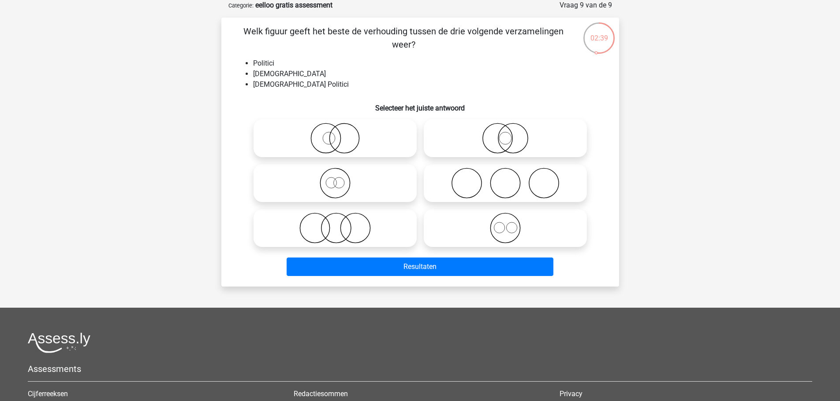
click at [506, 137] on icon at bounding box center [505, 138] width 156 height 31
click at [506, 134] on input "radio" at bounding box center [508, 131] width 6 height 6
radio input "true"
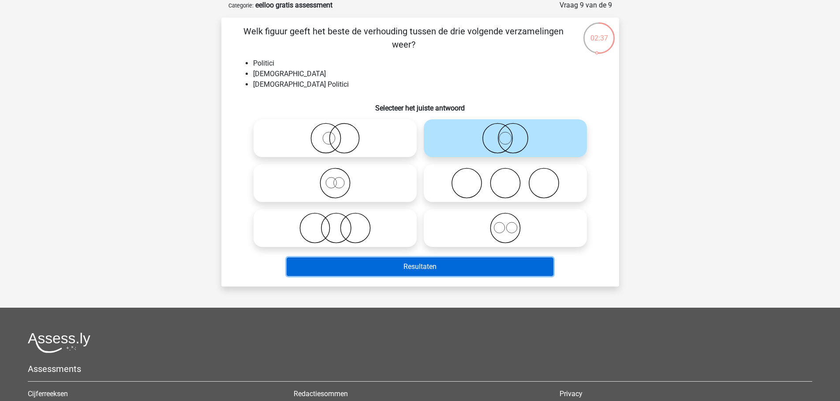
click at [438, 266] on button "Resultaten" at bounding box center [419, 267] width 267 height 19
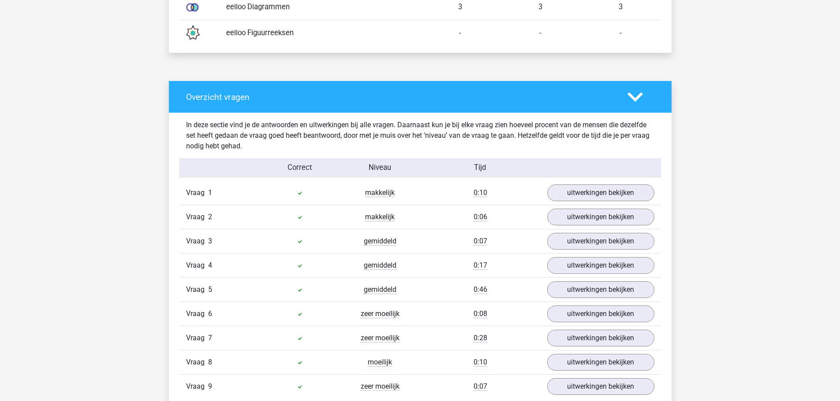
scroll to position [661, 0]
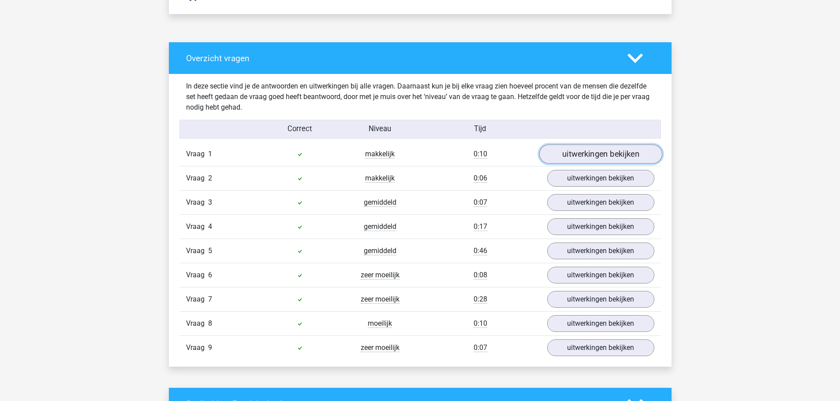
click at [591, 151] on link "uitwerkingen bekijken" at bounding box center [600, 154] width 123 height 19
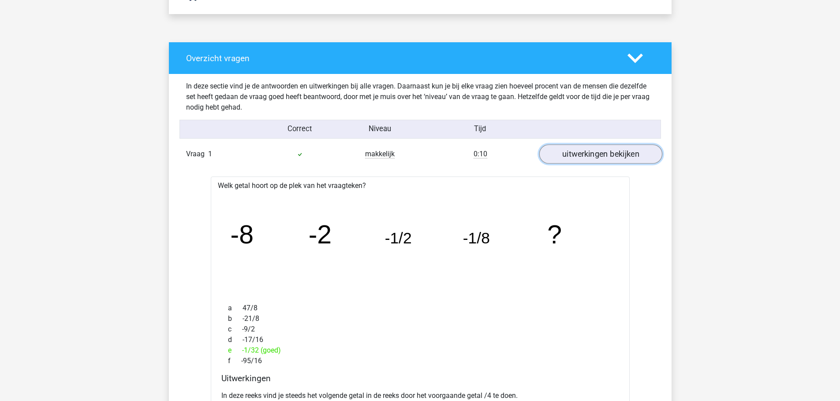
click at [591, 151] on link "uitwerkingen bekijken" at bounding box center [600, 154] width 123 height 19
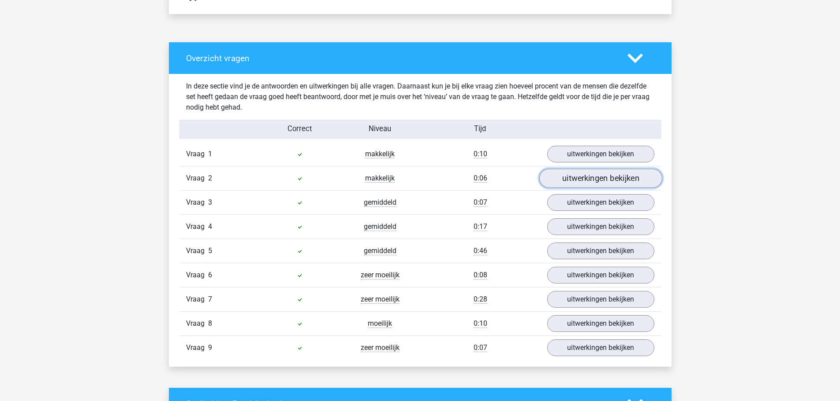
click at [594, 179] on link "uitwerkingen bekijken" at bounding box center [600, 178] width 123 height 19
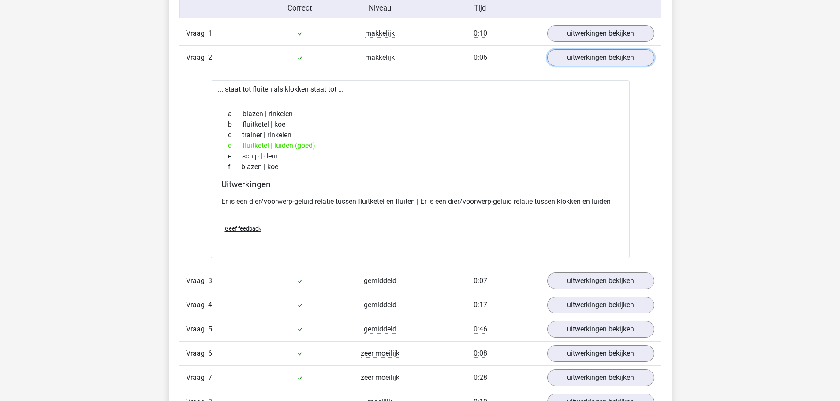
scroll to position [793, 0]
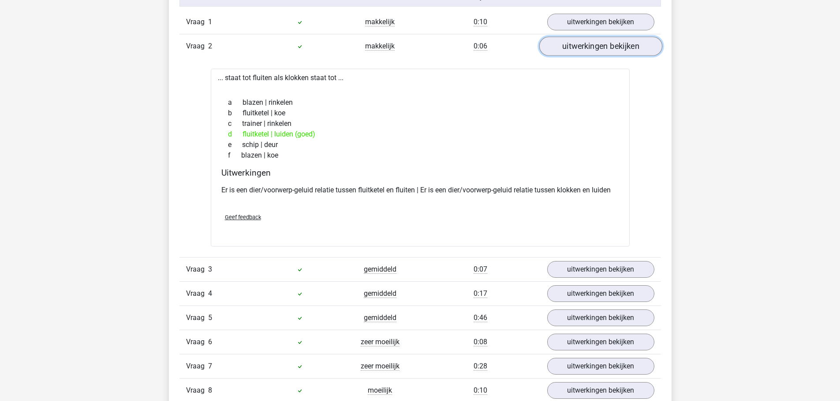
click at [610, 43] on link "uitwerkingen bekijken" at bounding box center [600, 46] width 123 height 19
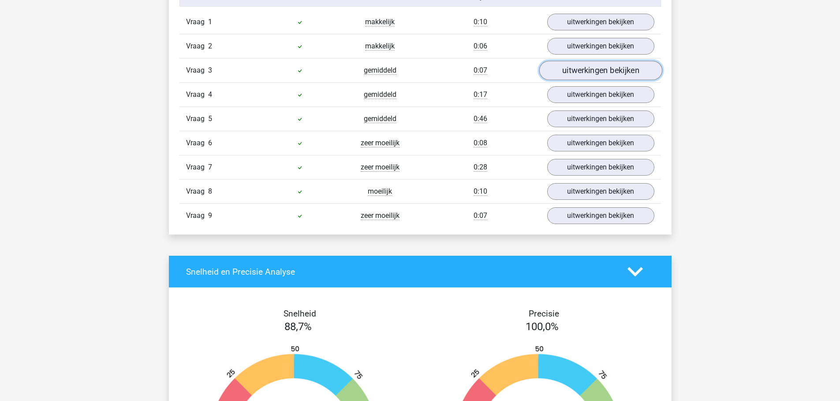
click at [608, 68] on link "uitwerkingen bekijken" at bounding box center [600, 70] width 123 height 19
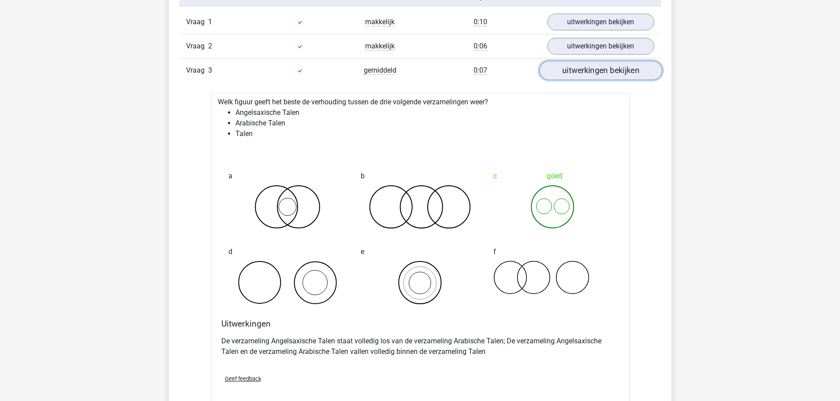
click at [613, 68] on link "uitwerkingen bekijken" at bounding box center [600, 70] width 123 height 19
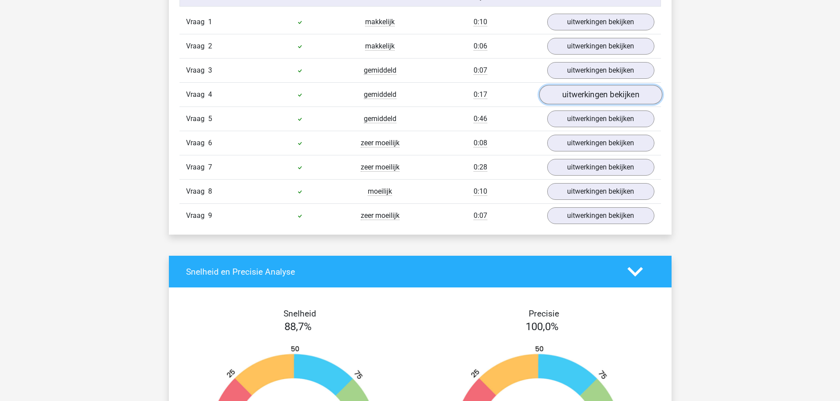
click at [602, 95] on link "uitwerkingen bekijken" at bounding box center [600, 94] width 123 height 19
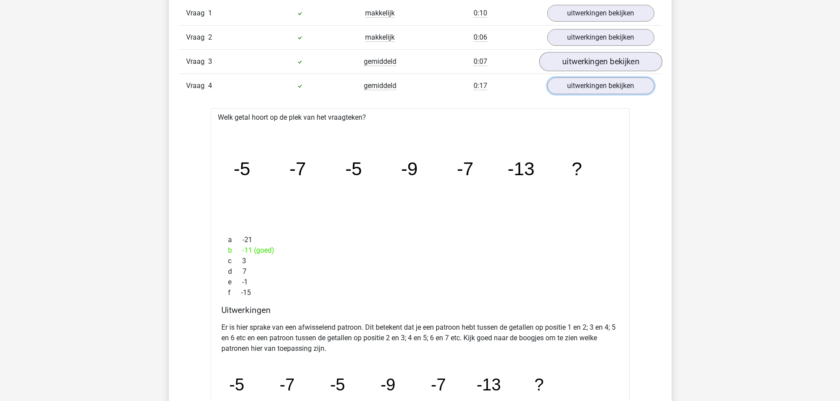
scroll to position [705, 0]
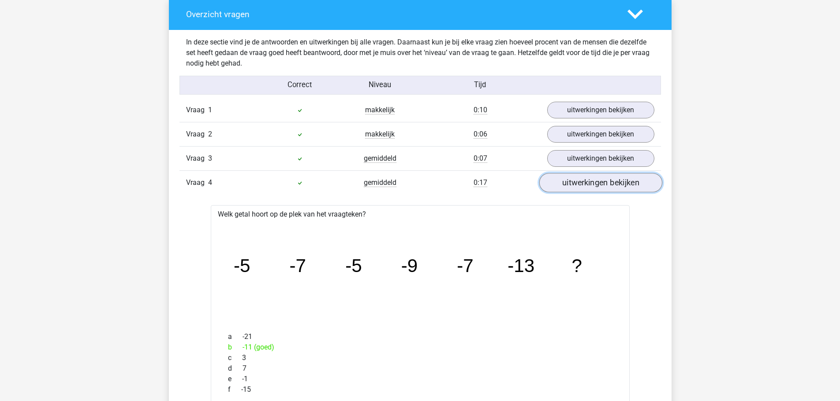
click at [606, 184] on link "uitwerkingen bekijken" at bounding box center [600, 182] width 123 height 19
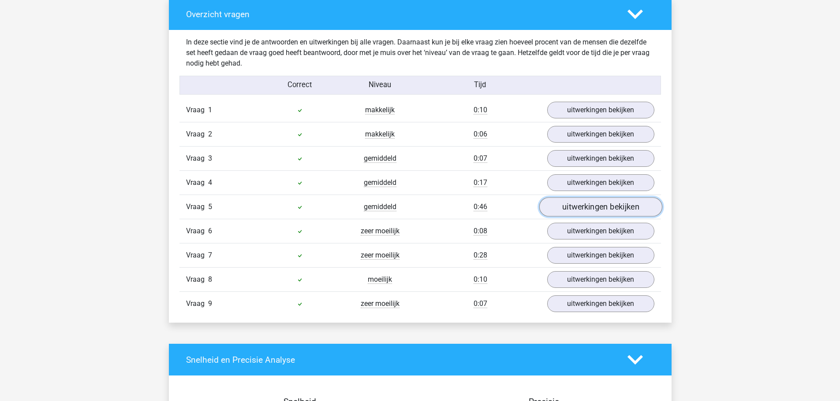
click at [606, 207] on link "uitwerkingen bekijken" at bounding box center [600, 206] width 123 height 19
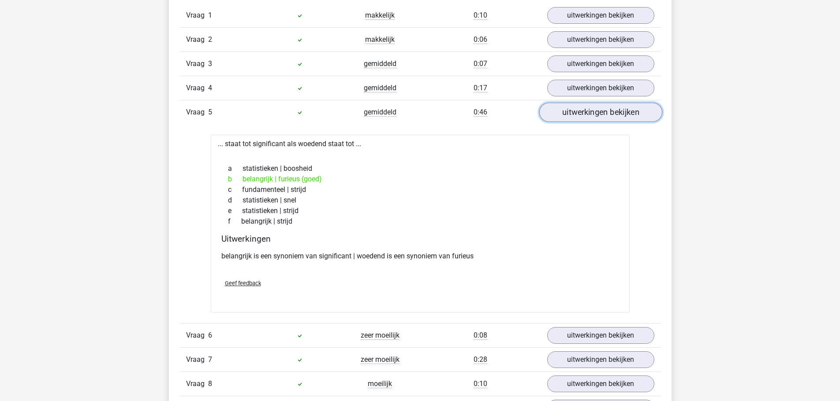
scroll to position [837, 0]
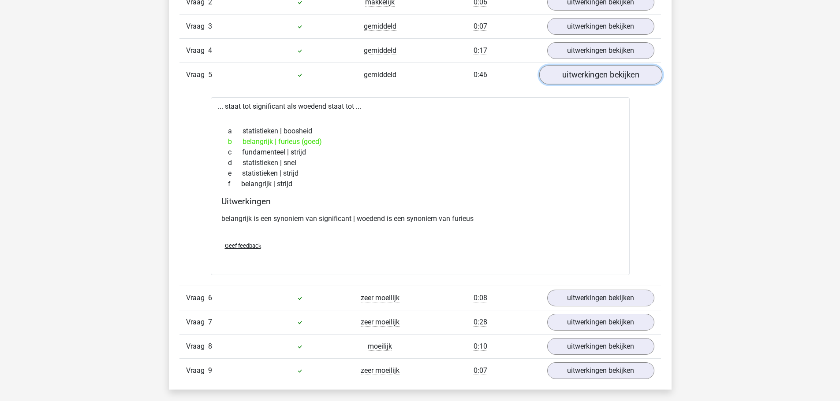
click at [598, 73] on link "uitwerkingen bekijken" at bounding box center [600, 74] width 123 height 19
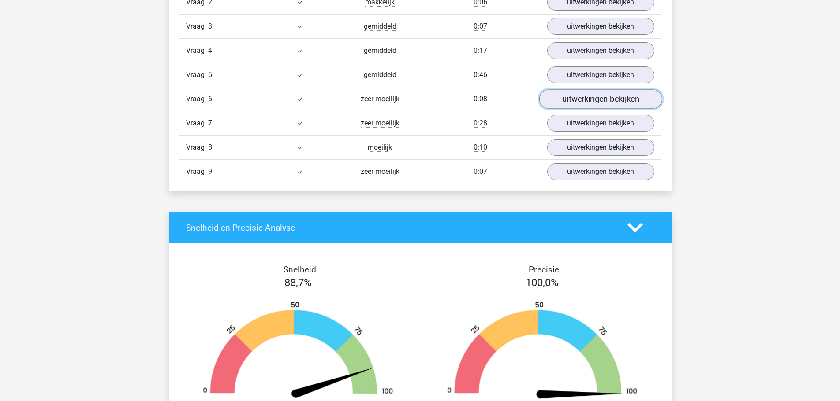
click at [602, 98] on link "uitwerkingen bekijken" at bounding box center [600, 98] width 123 height 19
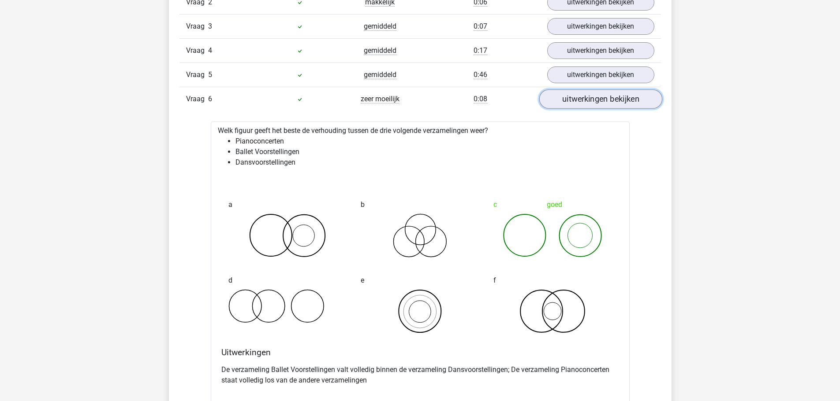
click at [595, 98] on link "uitwerkingen bekijken" at bounding box center [600, 98] width 123 height 19
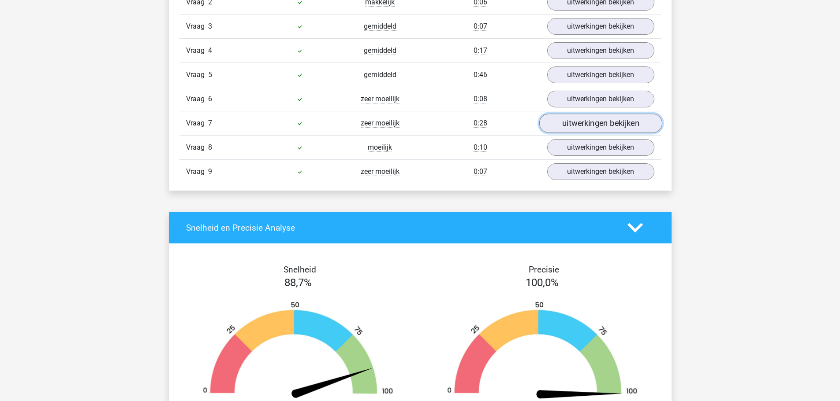
click at [616, 121] on link "uitwerkingen bekijken" at bounding box center [600, 123] width 123 height 19
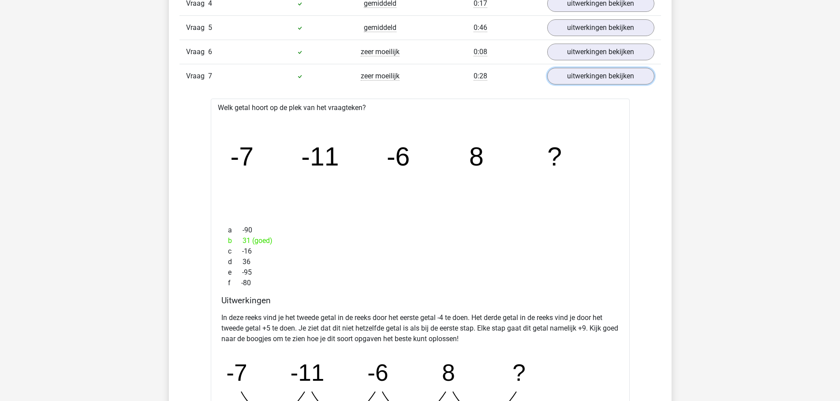
scroll to position [881, 0]
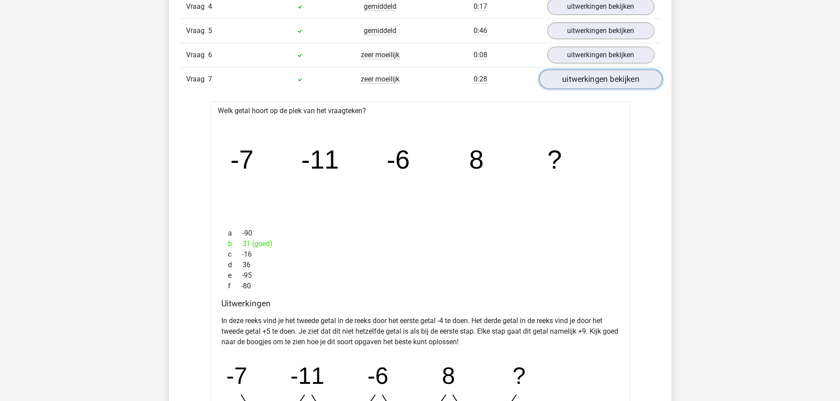
click at [583, 82] on link "uitwerkingen bekijken" at bounding box center [600, 79] width 123 height 19
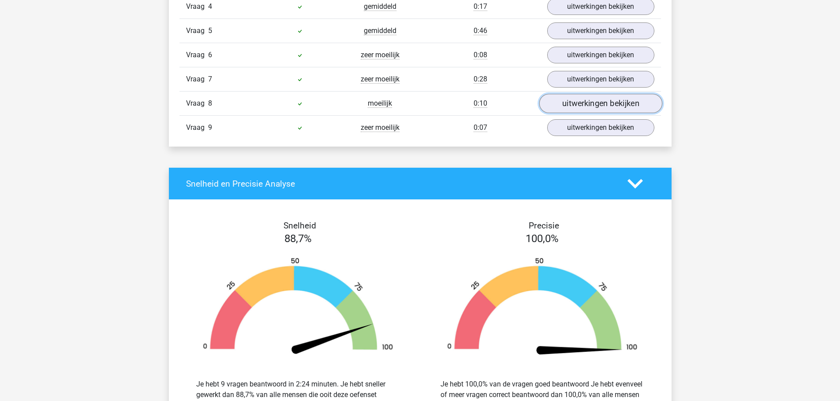
click at [605, 104] on link "uitwerkingen bekijken" at bounding box center [600, 103] width 123 height 19
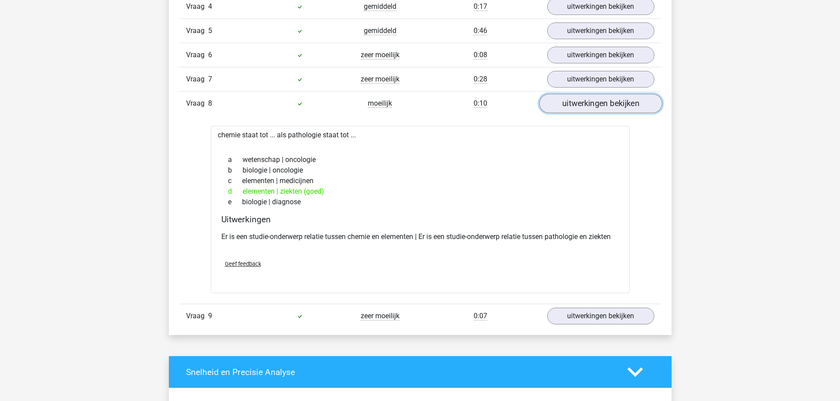
click at [630, 100] on link "uitwerkingen bekijken" at bounding box center [600, 103] width 123 height 19
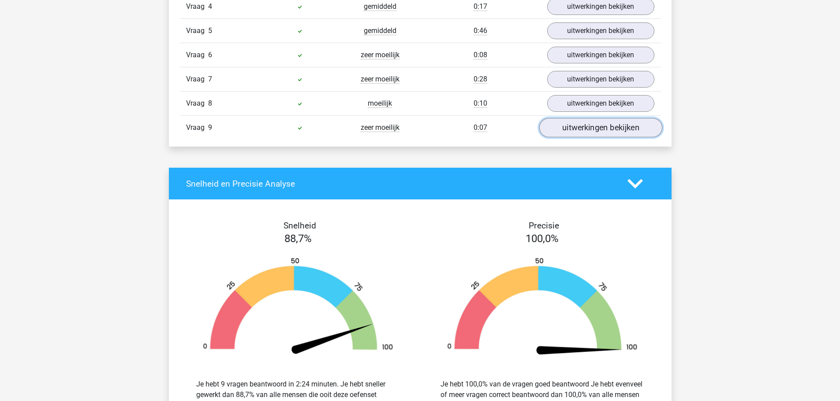
click at [615, 123] on link "uitwerkingen bekijken" at bounding box center [600, 127] width 123 height 19
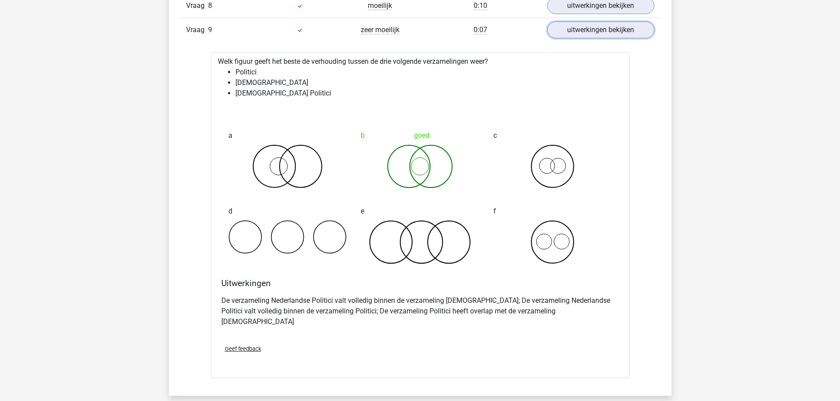
scroll to position [970, 0]
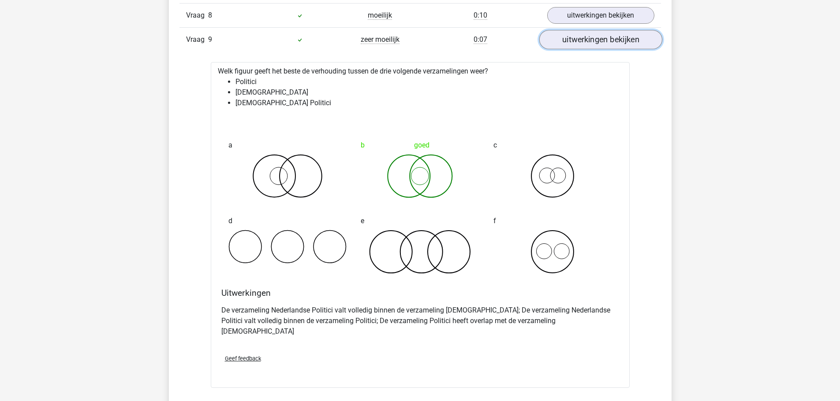
click at [605, 39] on link "uitwerkingen bekijken" at bounding box center [600, 39] width 123 height 19
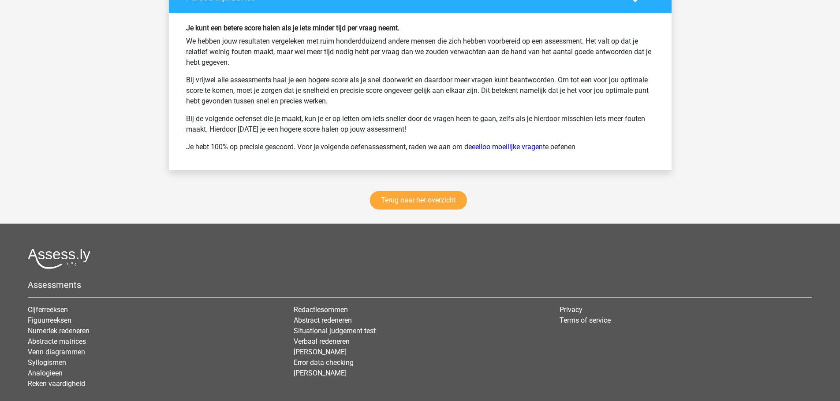
scroll to position [1366, 0]
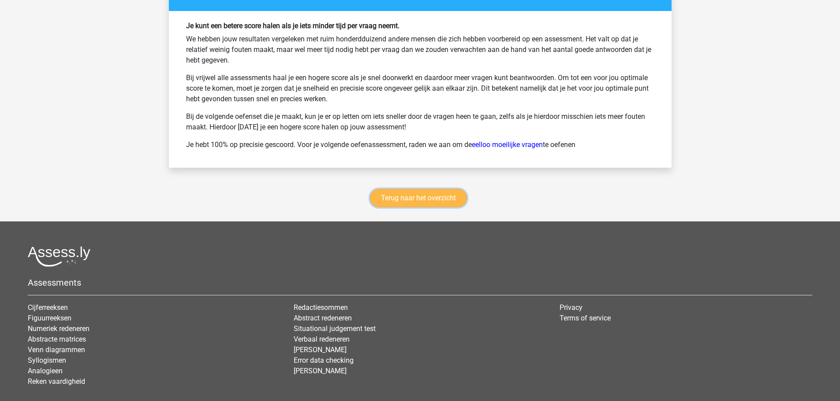
click at [427, 196] on link "Terug naar het overzicht" at bounding box center [418, 198] width 97 height 19
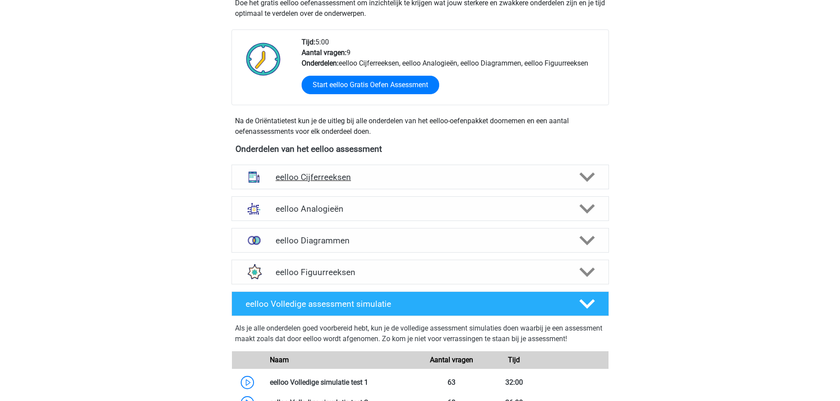
scroll to position [220, 0]
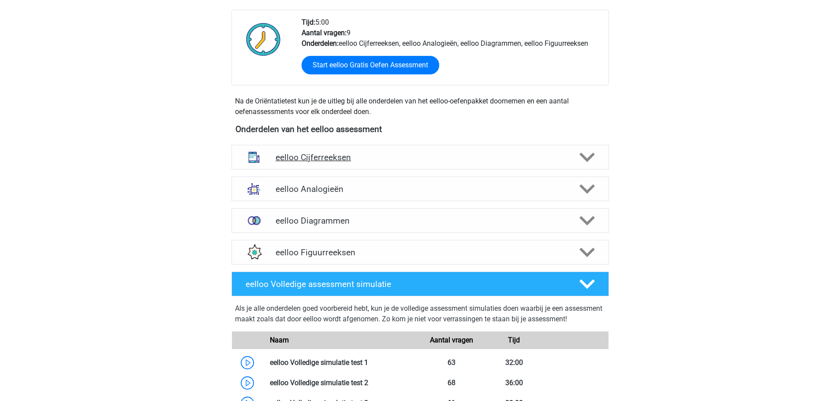
click at [404, 154] on h4 "eelloo Cijferreeksen" at bounding box center [419, 157] width 289 height 10
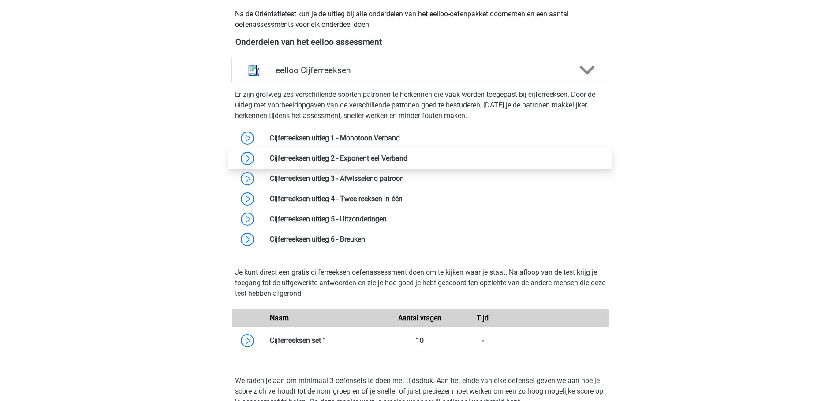
scroll to position [308, 0]
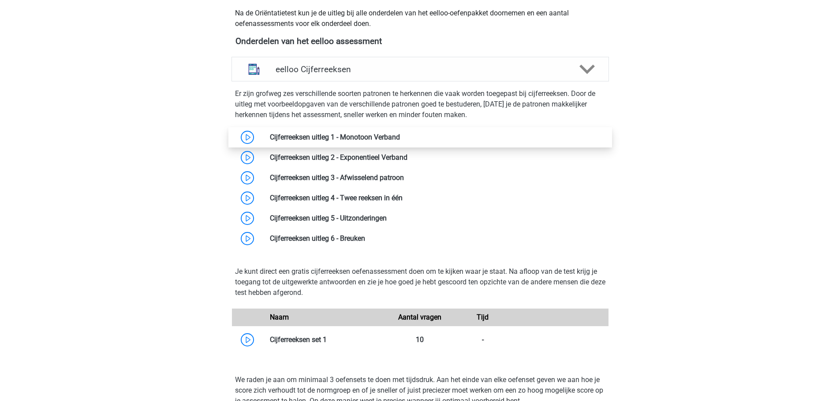
click at [400, 137] on link at bounding box center [400, 137] width 0 height 8
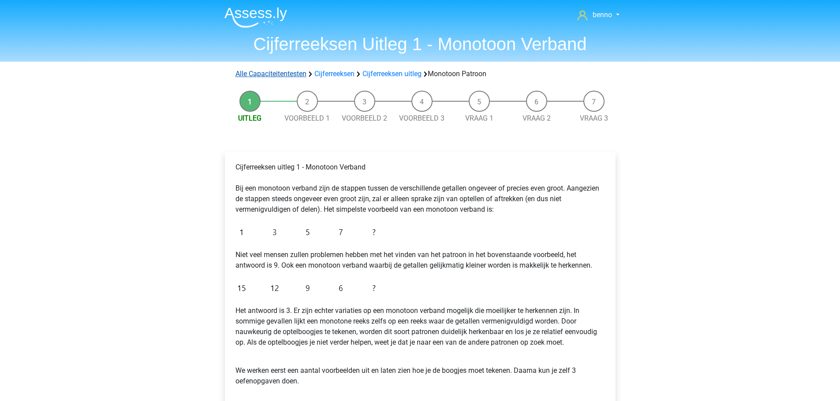
click at [279, 74] on link "Alle Capaciteitentesten" at bounding box center [270, 74] width 71 height 8
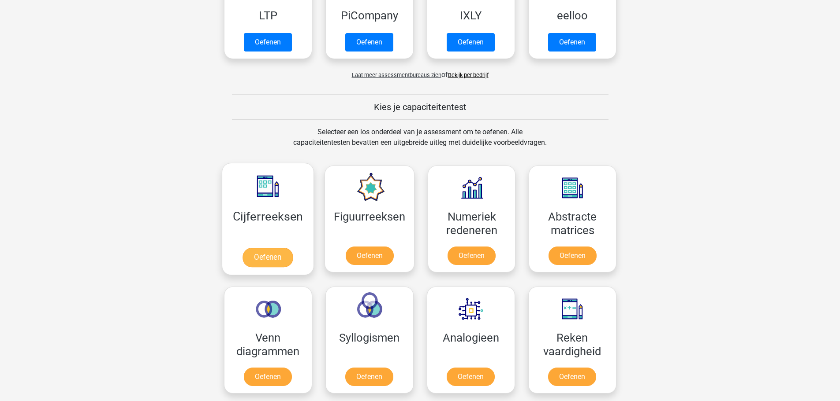
scroll to position [264, 0]
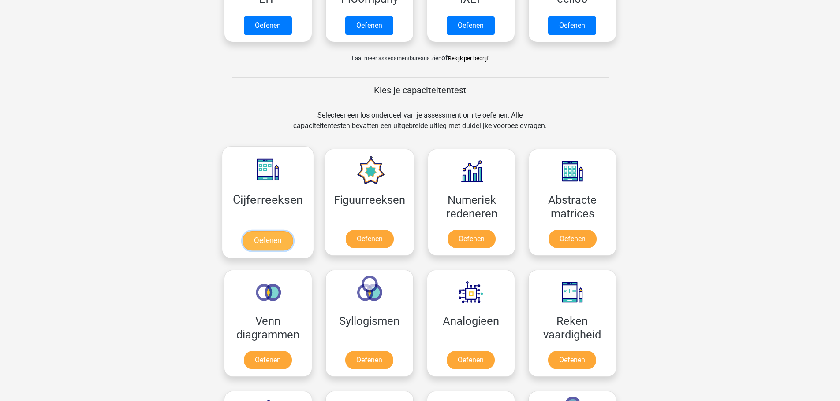
click at [272, 234] on link "Oefenen" at bounding box center [267, 240] width 50 height 19
